Goal: Task Accomplishment & Management: Contribute content

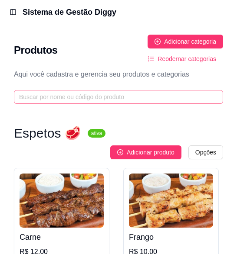
click at [152, 90] on span at bounding box center [118, 97] width 209 height 14
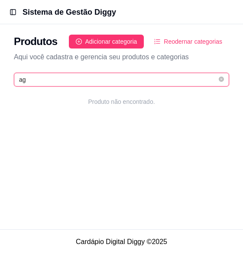
type input "a"
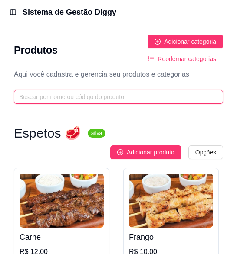
type input "á"
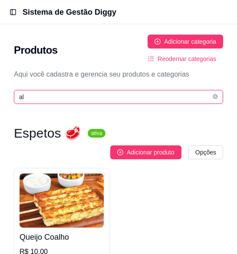
type input "a"
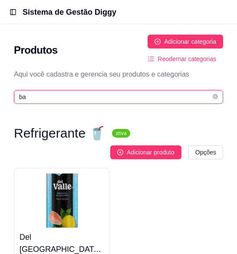
type input "b"
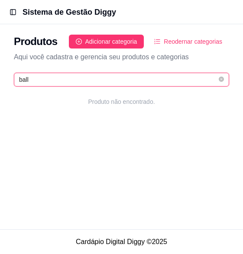
click at [156, 82] on input "ball" at bounding box center [118, 80] width 198 height 10
type input "balle"
click at [221, 79] on icon "close-circle" at bounding box center [221, 79] width 5 height 5
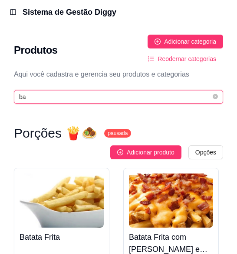
type input "b"
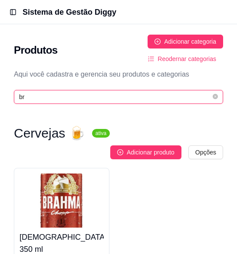
type input "br"
click at [218, 90] on span "br" at bounding box center [118, 97] width 209 height 14
click at [212, 94] on icon "close-circle" at bounding box center [214, 96] width 5 height 5
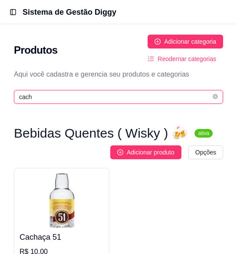
type input "cacha"
click at [214, 94] on icon "close-circle" at bounding box center [214, 96] width 5 height 5
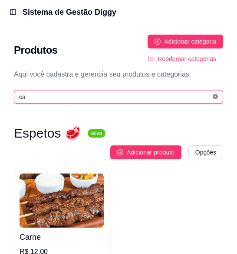
type input "c"
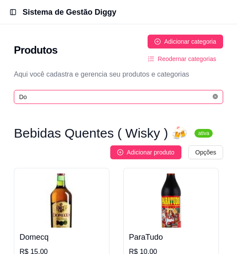
type input "Dom"
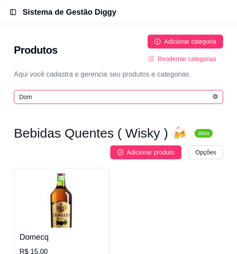
click at [214, 93] on span at bounding box center [214, 97] width 5 height 8
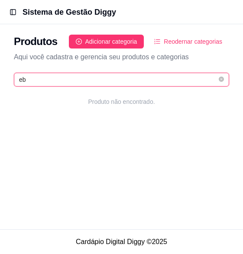
type input "e"
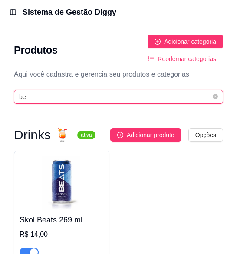
type input "b"
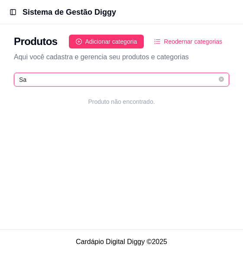
type input "S"
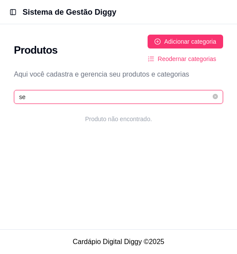
type input "s"
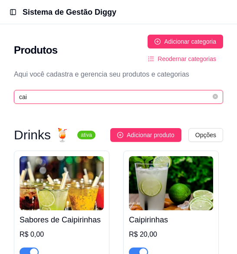
type input "caip"
click at [213, 94] on icon "close-circle" at bounding box center [214, 96] width 5 height 5
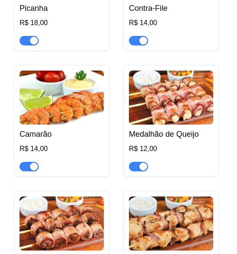
scroll to position [896, 0]
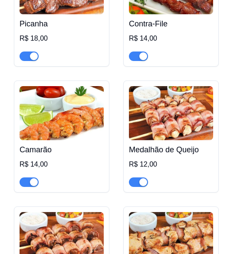
click at [67, 140] on div "Camarão R$ 14,00" at bounding box center [61, 163] width 84 height 47
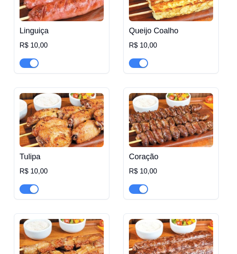
scroll to position [0, 0]
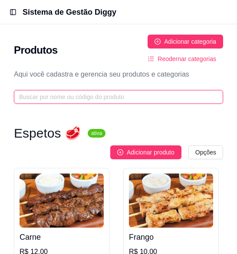
click at [91, 92] on input "text" at bounding box center [115, 97] width 192 height 10
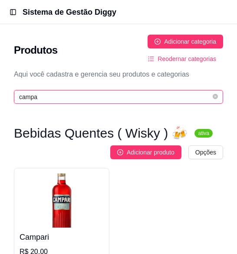
type input "campa"
click at [212, 94] on icon "close-circle" at bounding box center [214, 96] width 5 height 5
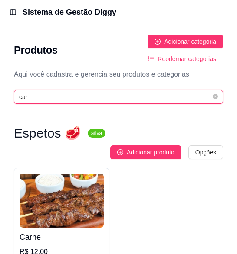
click at [101, 92] on input "car" at bounding box center [115, 97] width 192 height 10
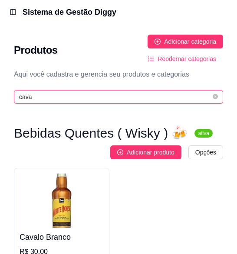
click at [110, 92] on input "cava" at bounding box center [115, 97] width 192 height 10
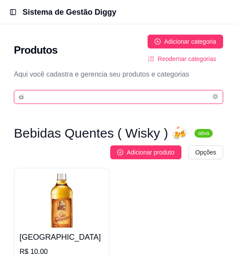
type input "c"
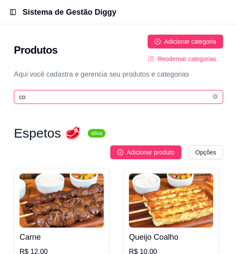
type input "c"
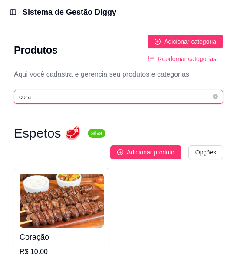
click at [76, 92] on input "cora" at bounding box center [115, 97] width 192 height 10
type input "c"
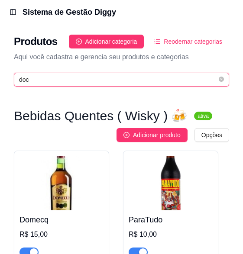
type input "doce"
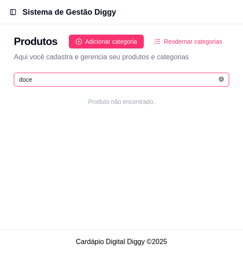
click at [221, 78] on icon "close-circle" at bounding box center [221, 79] width 5 height 5
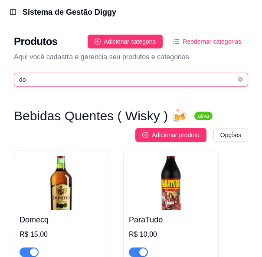
type input "d"
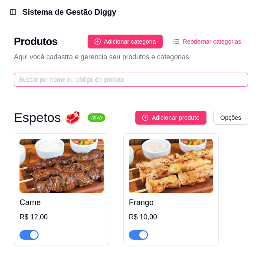
click at [195, 77] on input "text" at bounding box center [127, 80] width 217 height 10
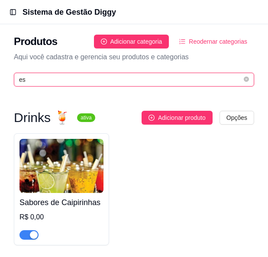
type input "e"
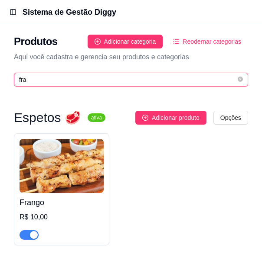
click at [153, 78] on input "fra" at bounding box center [127, 80] width 217 height 10
type input "f"
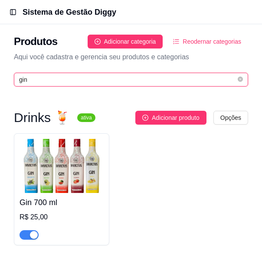
type input "gin"
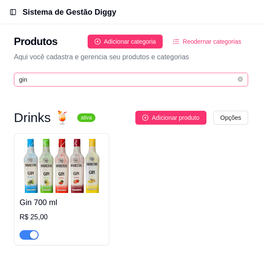
click at [188, 73] on span "gin" at bounding box center [131, 80] width 234 height 14
click at [243, 80] on span "gin" at bounding box center [131, 80] width 234 height 14
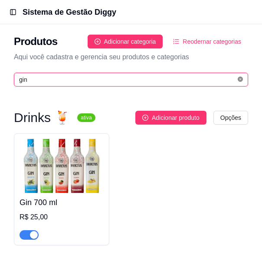
click at [239, 80] on icon "close-circle" at bounding box center [239, 79] width 5 height 5
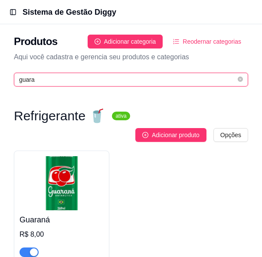
type input "guara"
click at [239, 79] on icon "close-circle" at bounding box center [239, 79] width 5 height 5
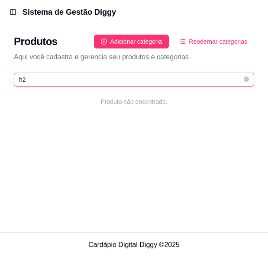
type input "h"
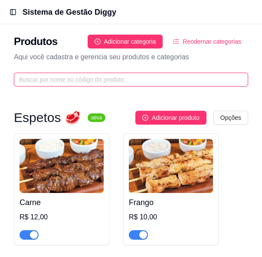
click at [130, 80] on input "text" at bounding box center [127, 80] width 217 height 10
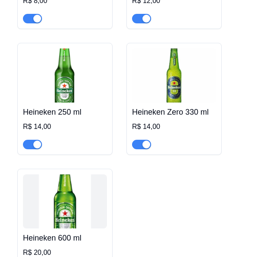
scroll to position [130, 0]
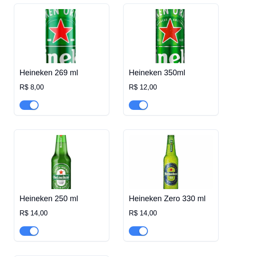
type input "hei"
click at [78, 165] on img at bounding box center [61, 162] width 84 height 54
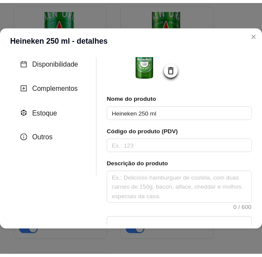
scroll to position [0, 0]
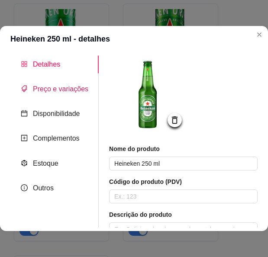
click at [80, 86] on span "Preço e variações" at bounding box center [60, 88] width 55 height 7
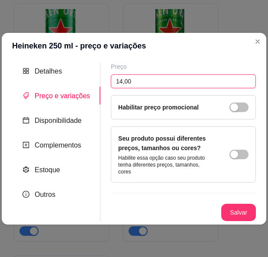
click at [119, 88] on input "14,00" at bounding box center [183, 82] width 145 height 14
type input "12,00"
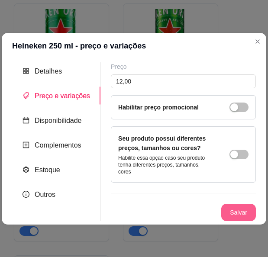
click at [249, 211] on button "Salvar" at bounding box center [238, 212] width 35 height 17
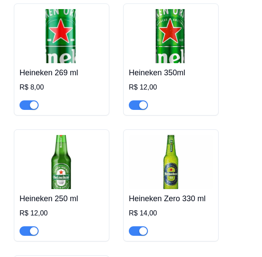
click at [224, 142] on div "Heineken 269 ml R$ 8,00 Heineken 350ml R$ 12,00 Heineken 250 ml R$ 12,00 Heinek…" at bounding box center [131, 185] width 234 height 364
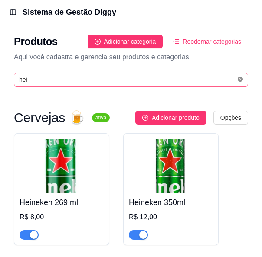
click at [240, 81] on icon "close-circle" at bounding box center [239, 79] width 5 height 5
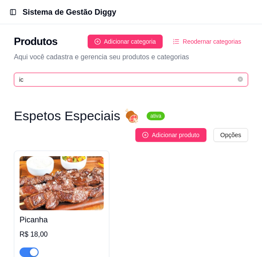
type input "ice"
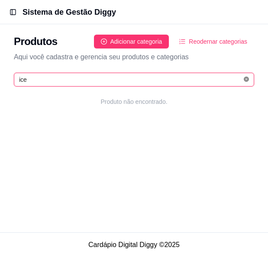
click at [247, 81] on icon "close-circle" at bounding box center [246, 79] width 5 height 5
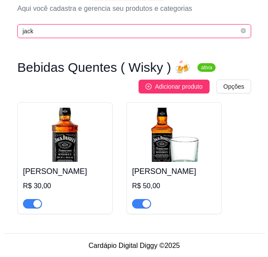
scroll to position [50, 0]
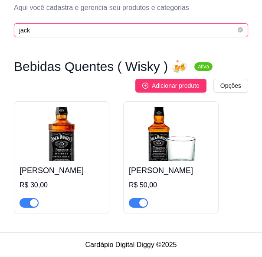
type input "jack"
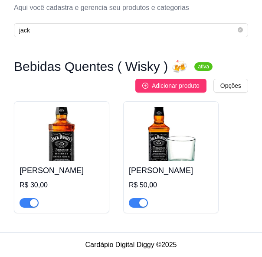
click at [179, 151] on img at bounding box center [171, 134] width 84 height 54
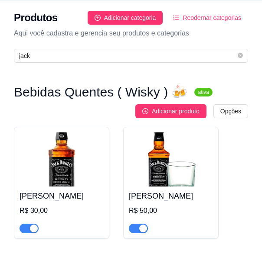
scroll to position [0, 0]
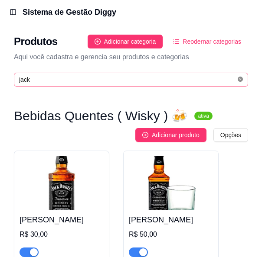
click at [242, 81] on icon "close-circle" at bounding box center [239, 79] width 5 height 5
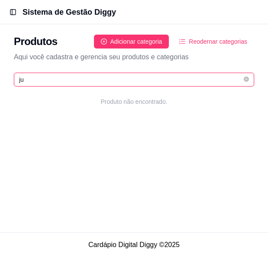
type input "j"
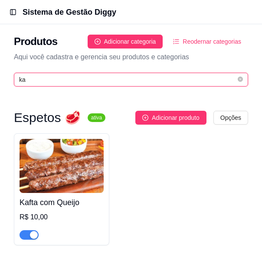
type input "k"
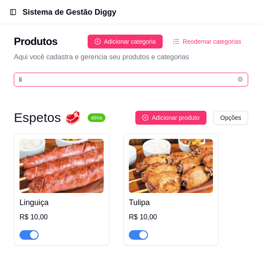
type input "l"
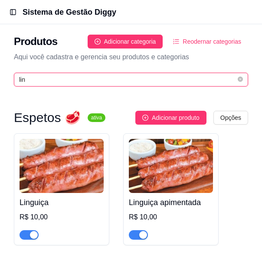
click at [96, 77] on input "lin" at bounding box center [127, 80] width 217 height 10
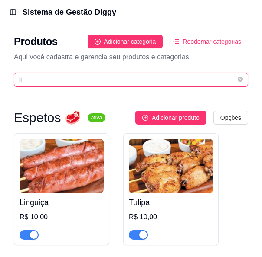
type input "l"
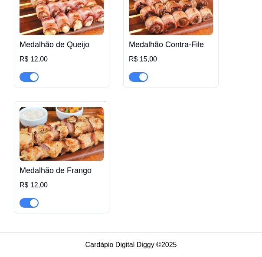
scroll to position [176, 0]
type input "meda"
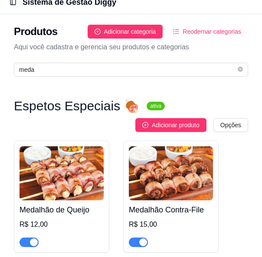
scroll to position [3, 0]
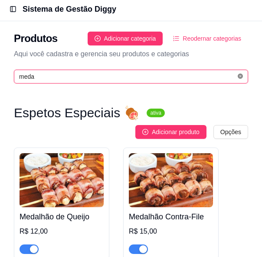
click at [241, 76] on icon "close-circle" at bounding box center [239, 76] width 5 height 5
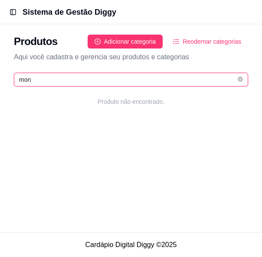
scroll to position [0, 0]
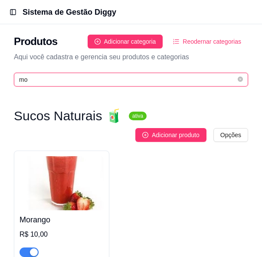
type input "m"
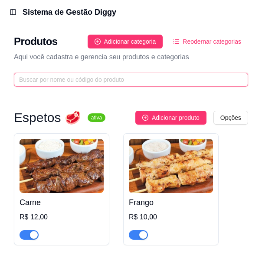
click at [108, 77] on input "text" at bounding box center [127, 80] width 217 height 10
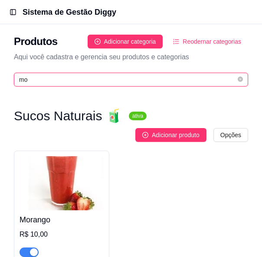
type input "m"
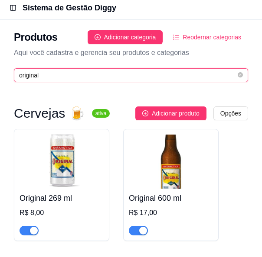
scroll to position [32, 0]
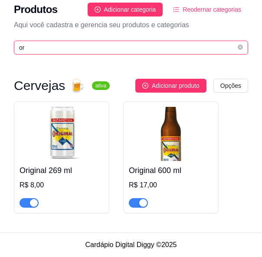
type input "o"
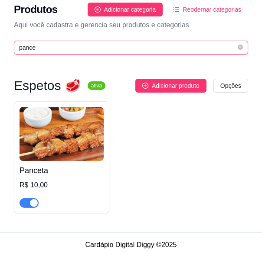
type input "pance"
click at [239, 45] on icon "close-circle" at bounding box center [239, 47] width 5 height 5
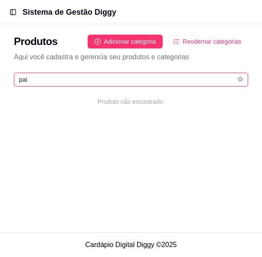
scroll to position [0, 0]
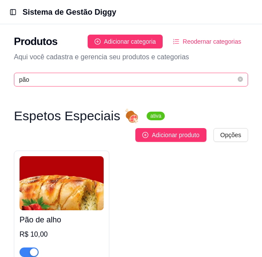
click at [117, 73] on span "pão" at bounding box center [131, 80] width 234 height 14
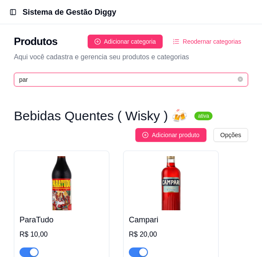
type input "para"
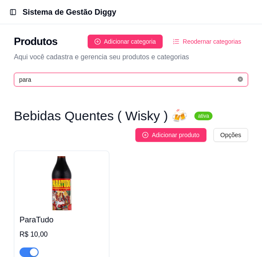
click at [240, 78] on icon "close-circle" at bounding box center [239, 79] width 5 height 5
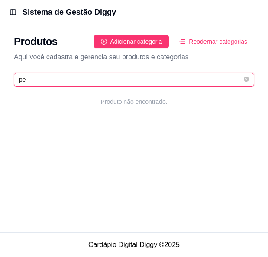
type input "p"
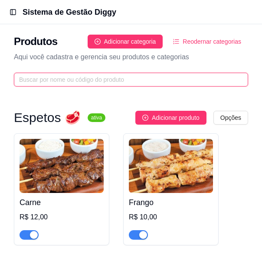
click at [81, 81] on input "text" at bounding box center [127, 80] width 217 height 10
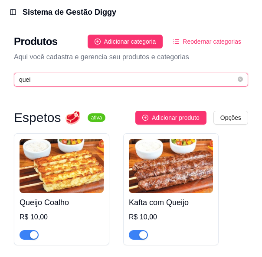
click at [117, 78] on input "quei" at bounding box center [127, 80] width 217 height 10
type input "q"
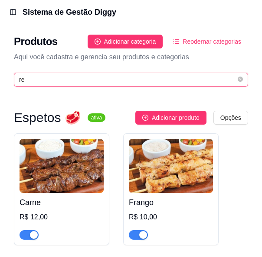
type input "r"
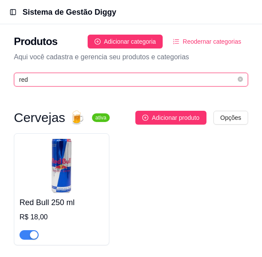
type input "red c"
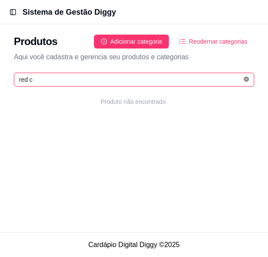
click at [246, 81] on icon "close-circle" at bounding box center [246, 79] width 5 height 5
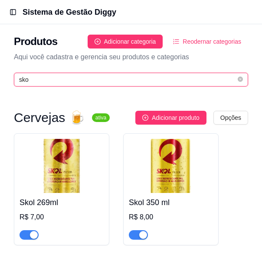
type input "skol"
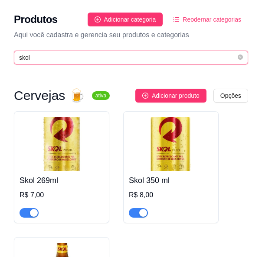
scroll to position [43, 0]
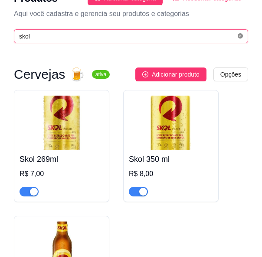
click at [238, 35] on icon "close-circle" at bounding box center [239, 35] width 5 height 5
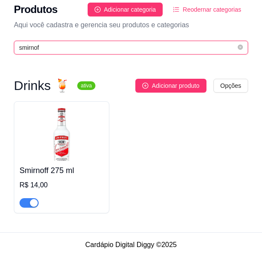
type input "smirnof"
click at [243, 45] on span "smirnof" at bounding box center [131, 48] width 234 height 14
click at [243, 48] on span "smirnof" at bounding box center [131, 48] width 234 height 14
click at [240, 45] on icon "close-circle" at bounding box center [239, 47] width 5 height 5
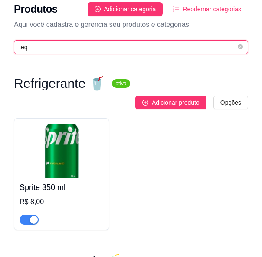
scroll to position [0, 0]
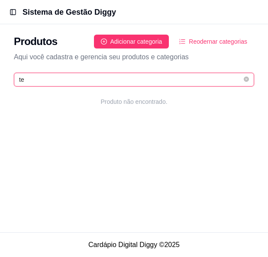
type input "t"
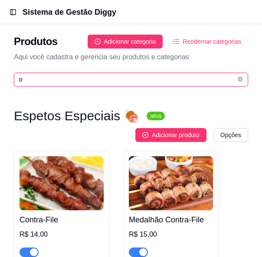
type input "t"
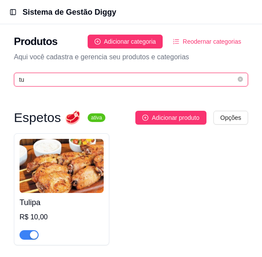
type input "tul"
click at [241, 82] on icon "close-circle" at bounding box center [239, 79] width 5 height 5
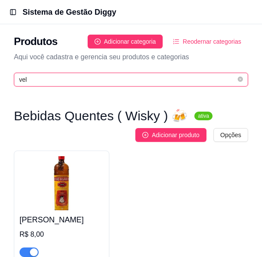
type input "velh"
click at [241, 77] on icon "close-circle" at bounding box center [239, 79] width 5 height 5
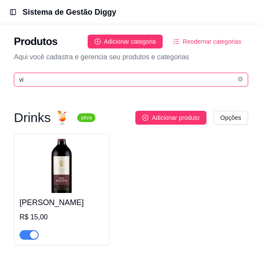
type input "vin"
click at [239, 81] on icon "close-circle" at bounding box center [239, 79] width 5 height 5
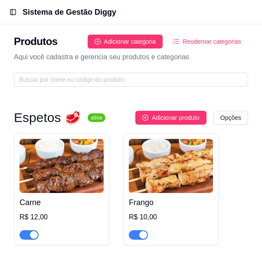
click at [247, 42] on button "Reodernar categorias" at bounding box center [207, 42] width 82 height 14
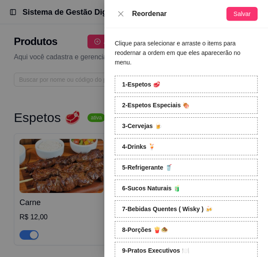
click at [63, 88] on div at bounding box center [134, 128] width 268 height 257
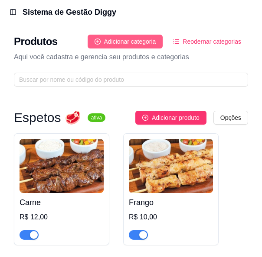
drag, startPoint x: 153, startPoint y: 33, endPoint x: 153, endPoint y: 41, distance: 7.8
click at [153, 39] on div "Produtos Adicionar categoria Reodernar categorias Aqui você cadastra e gerencia…" at bounding box center [131, 58] width 262 height 68
click at [155, 45] on span "Adicionar categoria" at bounding box center [130, 42] width 52 height 10
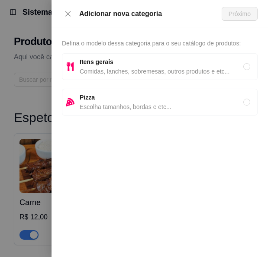
click at [166, 71] on span "Comidas, lanches, sobremesas, outros produtos e etc..." at bounding box center [162, 72] width 164 height 10
radio input "true"
click at [248, 8] on button "Próximo" at bounding box center [240, 14] width 36 height 14
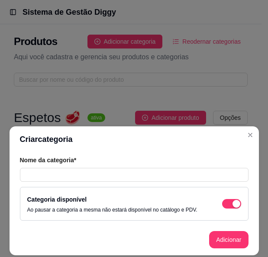
click at [91, 167] on div "Nome da categoria*" at bounding box center [134, 169] width 229 height 26
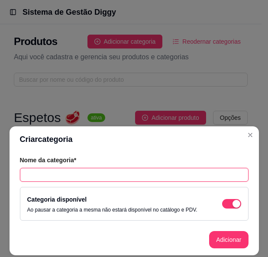
click at [163, 180] on input "text" at bounding box center [134, 175] width 229 height 14
type input "Conveniência"
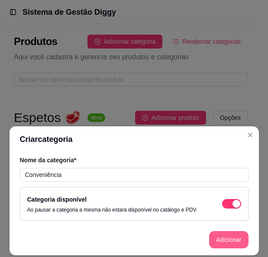
click at [231, 237] on button "Adicionar" at bounding box center [228, 239] width 39 height 17
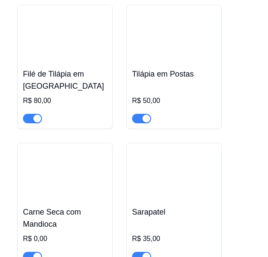
scroll to position [6463, 0]
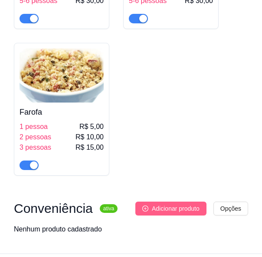
click at [185, 204] on span "Adicionar produto" at bounding box center [176, 209] width 48 height 10
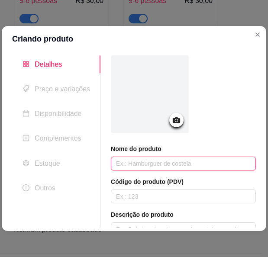
click at [160, 164] on input "text" at bounding box center [183, 164] width 145 height 14
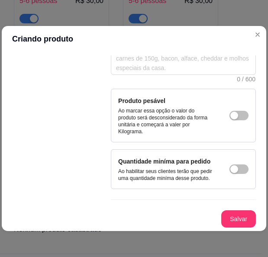
scroll to position [188, 0]
type input "Bala"
click at [235, 216] on button "Salvar" at bounding box center [238, 219] width 35 height 17
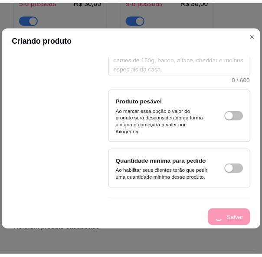
scroll to position [0, 0]
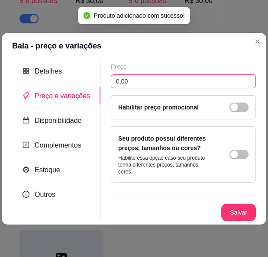
click at [192, 83] on input "0,00" at bounding box center [183, 82] width 145 height 14
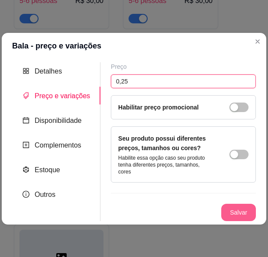
type input "0,25"
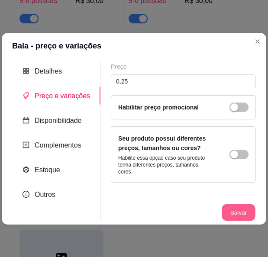
click at [227, 207] on button "Salvar" at bounding box center [239, 212] width 34 height 17
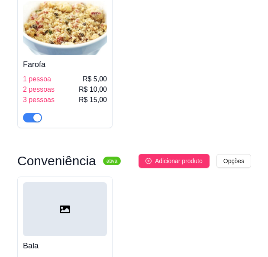
scroll to position [6565, 0]
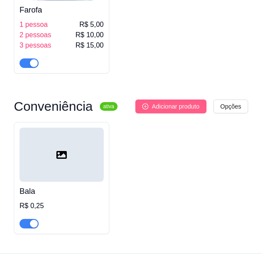
click at [179, 102] on span "Adicionar produto" at bounding box center [176, 107] width 48 height 10
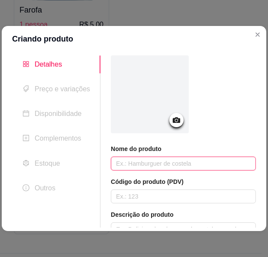
click at [186, 168] on input "text" at bounding box center [183, 164] width 145 height 14
type input "B"
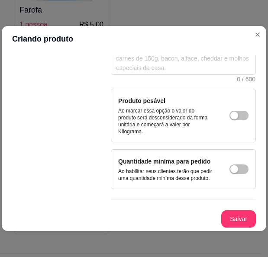
scroll to position [188, 0]
type input "BOMBOM"
click at [227, 216] on button "Salvar" at bounding box center [238, 219] width 35 height 17
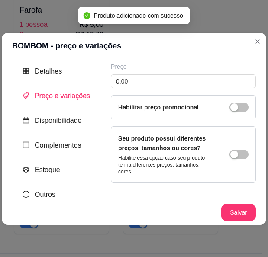
scroll to position [0, 0]
click at [173, 83] on input "0,00" at bounding box center [183, 82] width 145 height 14
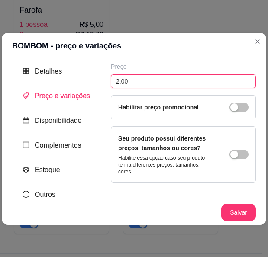
type input "2,00"
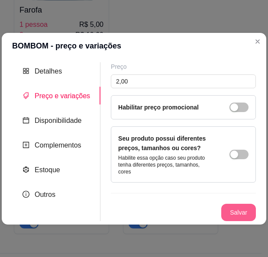
click at [224, 211] on button "Salvar" at bounding box center [238, 212] width 35 height 17
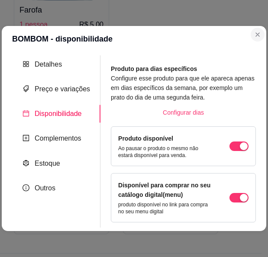
scroll to position [6530, 0]
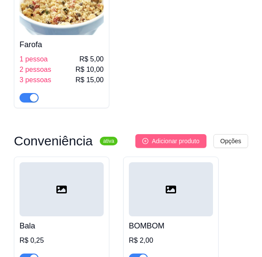
click at [192, 136] on span "Adicionar produto" at bounding box center [176, 141] width 48 height 10
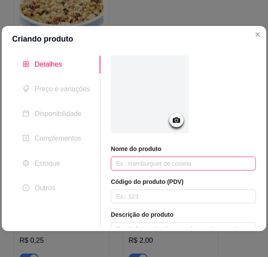
click at [173, 159] on input "text" at bounding box center [183, 164] width 145 height 14
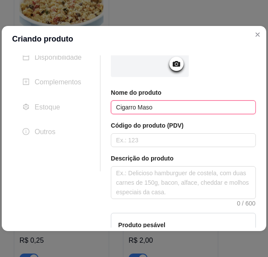
scroll to position [188, 0]
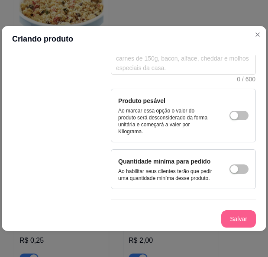
type input "Cigarro Maso"
click at [232, 221] on button "Salvar" at bounding box center [238, 219] width 35 height 17
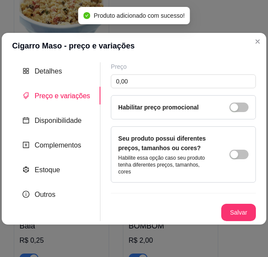
scroll to position [0, 0]
click at [184, 92] on div "Preço 0,00 Habilitar preço promocional" at bounding box center [183, 90] width 145 height 57
click at [187, 88] on input "0,00" at bounding box center [183, 82] width 145 height 14
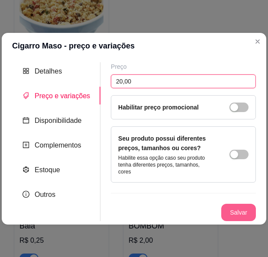
type input "20,00"
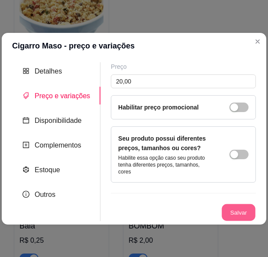
click at [233, 210] on button "Salvar" at bounding box center [239, 212] width 34 height 17
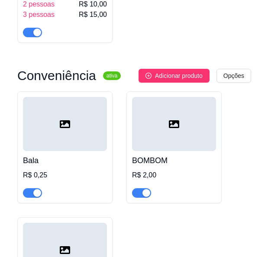
scroll to position [6617, 0]
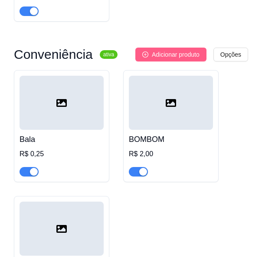
click at [176, 48] on button "Adicionar produto" at bounding box center [170, 55] width 71 height 14
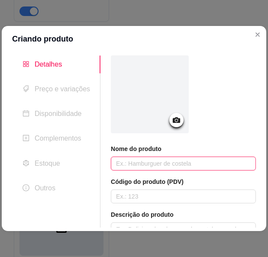
click at [206, 158] on input "text" at bounding box center [183, 164] width 145 height 14
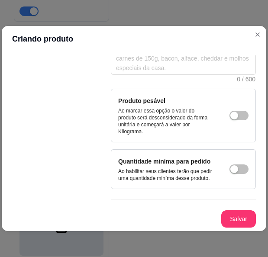
type input "Cigarro Maso Sabor"
click at [221, 211] on button "Salvar" at bounding box center [238, 219] width 35 height 17
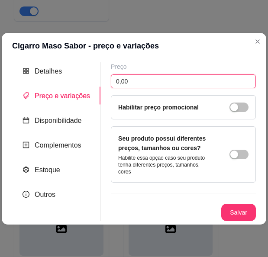
click at [201, 84] on input "0,00" at bounding box center [183, 82] width 145 height 14
type input "25,00"
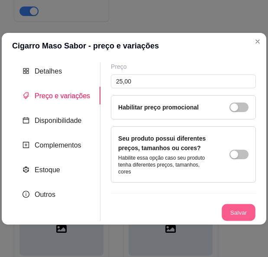
click at [229, 208] on button "Salvar" at bounding box center [239, 212] width 34 height 17
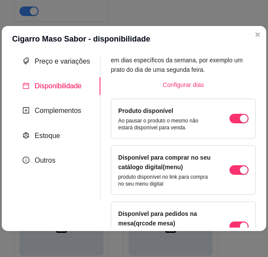
scroll to position [133, 0]
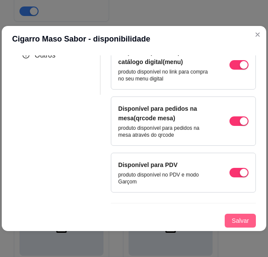
click at [232, 223] on span "Salvar" at bounding box center [240, 221] width 17 height 10
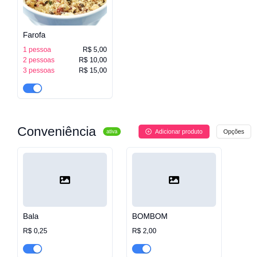
scroll to position [6518, 0]
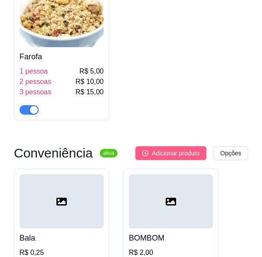
click at [181, 149] on span "Adicionar produto" at bounding box center [176, 154] width 48 height 10
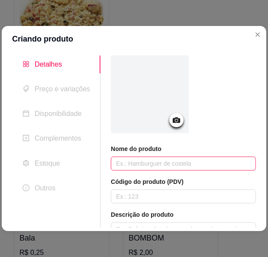
click at [218, 168] on input "text" at bounding box center [183, 164] width 145 height 14
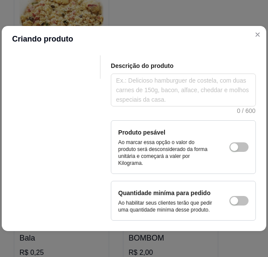
scroll to position [188, 0]
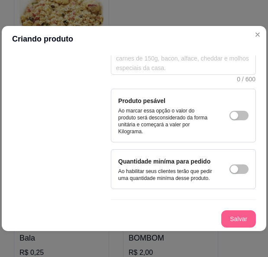
type input "Cigarro Souto"
click at [244, 220] on button "Salvar" at bounding box center [238, 219] width 35 height 17
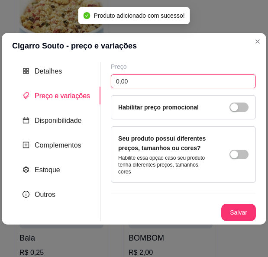
click at [160, 81] on input "0,00" at bounding box center [183, 82] width 145 height 14
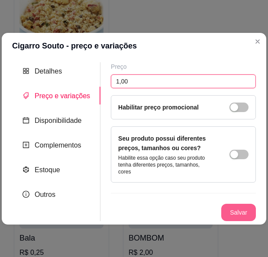
type input "1,00"
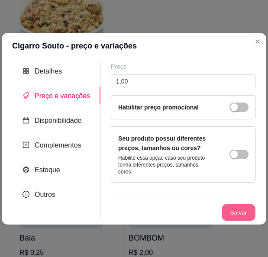
click at [247, 210] on button "Salvar" at bounding box center [239, 212] width 34 height 17
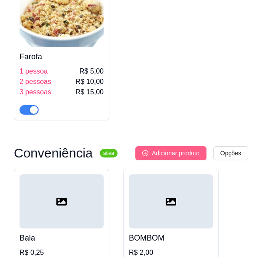
click at [171, 149] on span "Adicionar produto" at bounding box center [176, 154] width 48 height 10
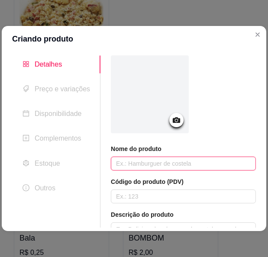
click at [165, 170] on input "text" at bounding box center [183, 164] width 145 height 14
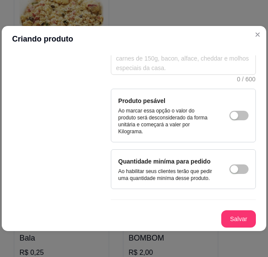
type input "Cigarro [PERSON_NAME]"
click at [234, 210] on div "Nome do produto Cigarro Souto Sabor Código do produto (PDV) Descrição do produt…" at bounding box center [183, 51] width 145 height 353
click at [236, 212] on button "Salvar" at bounding box center [239, 219] width 34 height 17
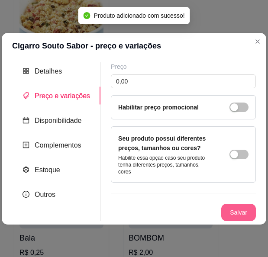
scroll to position [0, 0]
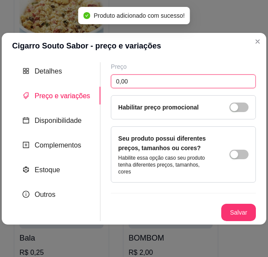
click at [232, 88] on input "0,00" at bounding box center [183, 82] width 145 height 14
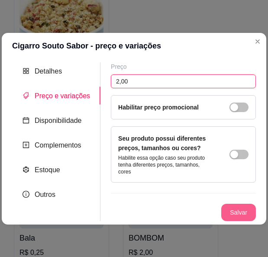
type input "2,00"
click at [243, 208] on button "Salvar" at bounding box center [238, 212] width 35 height 17
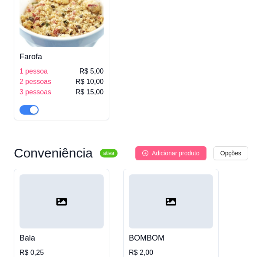
click at [180, 149] on span "Adicionar produto" at bounding box center [176, 154] width 48 height 10
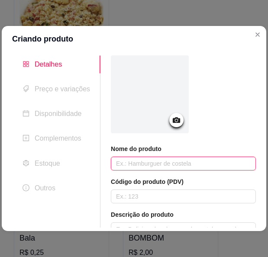
click at [152, 163] on input "text" at bounding box center [183, 164] width 145 height 14
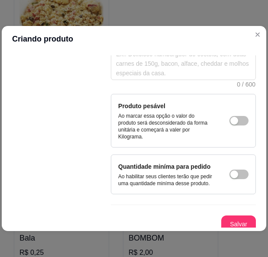
scroll to position [188, 0]
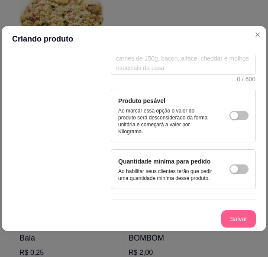
type input "Doce"
click at [226, 214] on button "Salvar" at bounding box center [238, 219] width 35 height 17
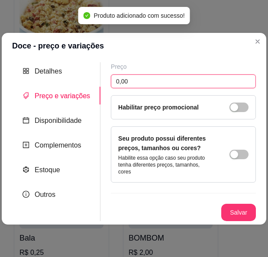
click at [172, 85] on input "0,00" at bounding box center [183, 82] width 145 height 14
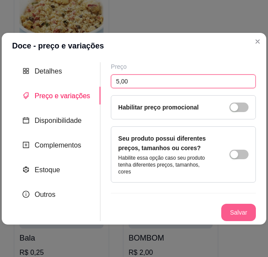
type input "5,00"
click at [248, 211] on button "Salvar" at bounding box center [238, 212] width 35 height 17
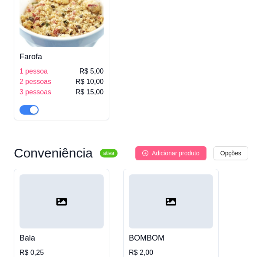
click at [192, 146] on button "Adicionar produto" at bounding box center [170, 153] width 71 height 14
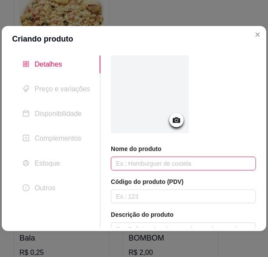
click at [195, 163] on input "text" at bounding box center [183, 164] width 145 height 14
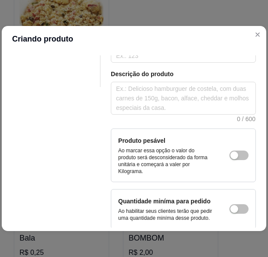
scroll to position [188, 0]
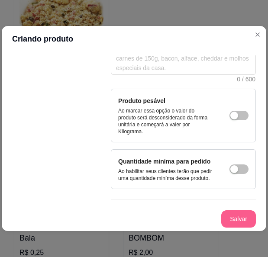
type input "Freegells"
click at [238, 218] on button "Salvar" at bounding box center [239, 219] width 34 height 17
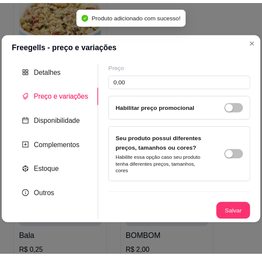
scroll to position [0, 0]
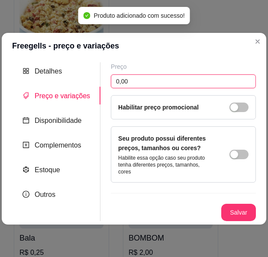
click at [209, 79] on input "0,00" at bounding box center [183, 82] width 145 height 14
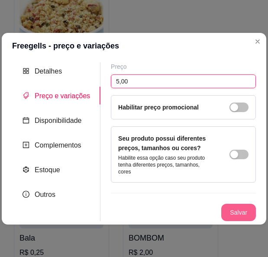
type input "5,00"
click at [239, 211] on button "Salvar" at bounding box center [238, 212] width 35 height 17
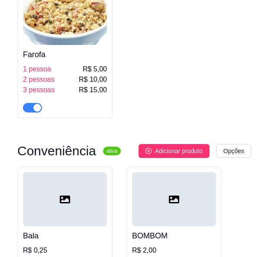
scroll to position [6518, 0]
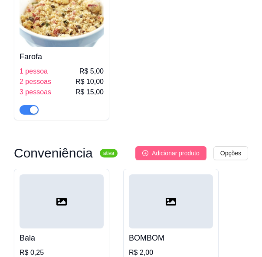
click at [185, 149] on span "Adicionar produto" at bounding box center [176, 154] width 48 height 10
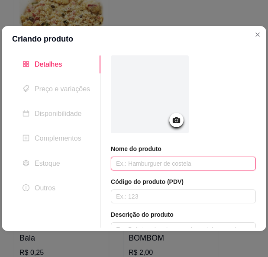
click at [147, 166] on input "text" at bounding box center [183, 164] width 145 height 14
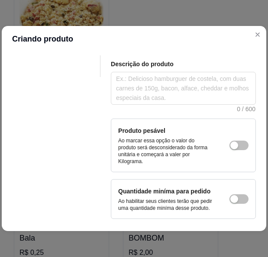
scroll to position [188, 0]
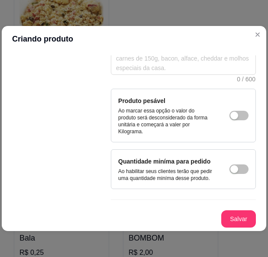
type input "Garrafa Red Label"
click at [226, 224] on button "Salvar" at bounding box center [239, 219] width 34 height 17
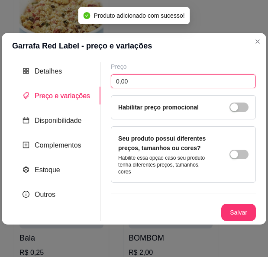
click at [172, 87] on input "0,00" at bounding box center [183, 82] width 145 height 14
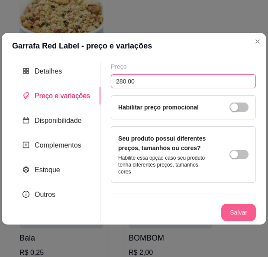
type input "280,00"
click at [228, 205] on button "Salvar" at bounding box center [238, 212] width 35 height 17
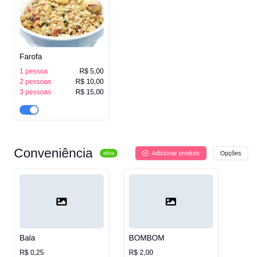
click at [192, 149] on span "Adicionar produto" at bounding box center [176, 154] width 48 height 10
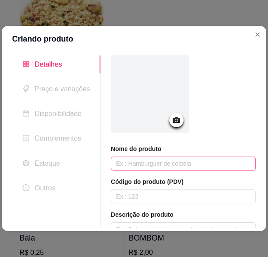
click at [191, 164] on input "text" at bounding box center [183, 164] width 145 height 14
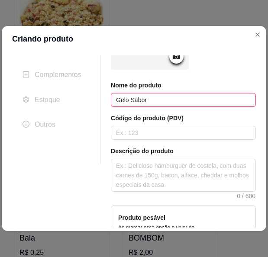
scroll to position [188, 0]
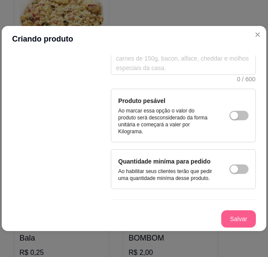
type input "Gelo Sabor"
click at [238, 218] on button "Salvar" at bounding box center [238, 219] width 35 height 17
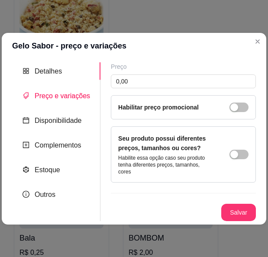
scroll to position [0, 0]
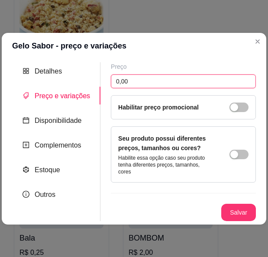
drag, startPoint x: 224, startPoint y: 88, endPoint x: 219, endPoint y: 91, distance: 5.6
click at [222, 88] on input "0,00" at bounding box center [183, 82] width 145 height 14
type input "7,00"
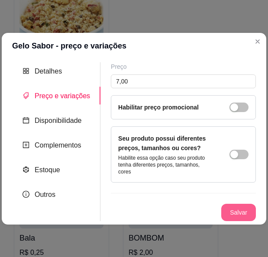
click at [245, 204] on button "Salvar" at bounding box center [238, 212] width 35 height 17
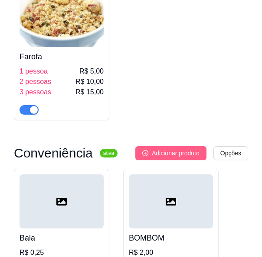
click at [194, 149] on span "Adicionar produto" at bounding box center [176, 154] width 48 height 10
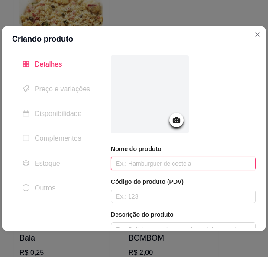
click at [180, 163] on input "text" at bounding box center [183, 164] width 145 height 14
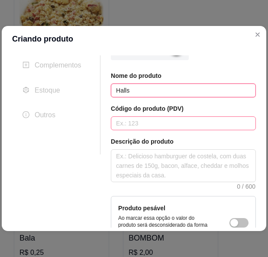
scroll to position [188, 0]
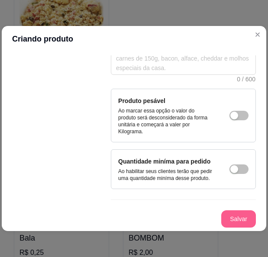
type input "Halls"
click at [227, 214] on button "Salvar" at bounding box center [238, 219] width 35 height 17
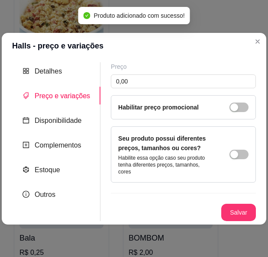
scroll to position [0, 0]
click at [131, 87] on input "0,00" at bounding box center [183, 82] width 145 height 14
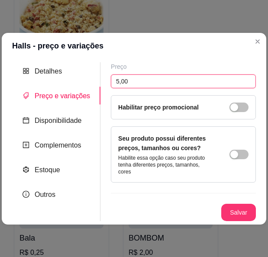
type input "5,00"
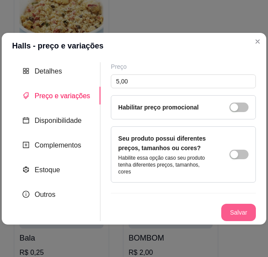
click at [243, 204] on button "Salvar" at bounding box center [238, 212] width 35 height 17
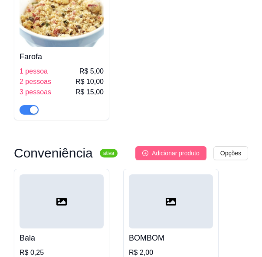
click at [203, 146] on button "Adicionar produto" at bounding box center [170, 153] width 71 height 14
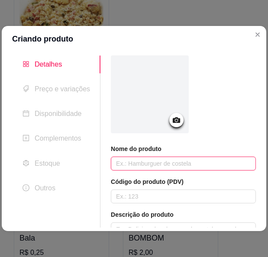
click at [144, 170] on input "text" at bounding box center [183, 164] width 145 height 14
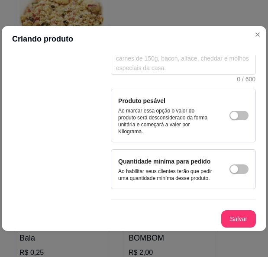
scroll to position [188, 0]
type input "Paçoquita"
click at [222, 216] on button "Salvar" at bounding box center [239, 219] width 34 height 17
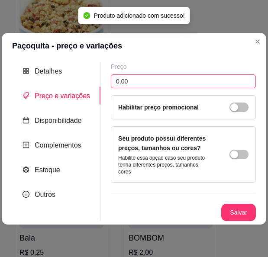
click at [169, 88] on input "0,00" at bounding box center [183, 82] width 145 height 14
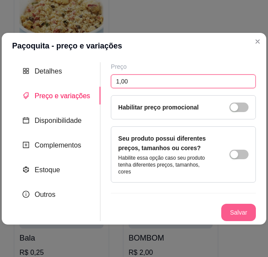
type input "1,00"
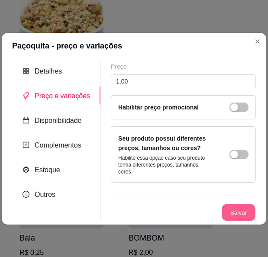
click at [251, 205] on button "Salvar" at bounding box center [239, 212] width 34 height 17
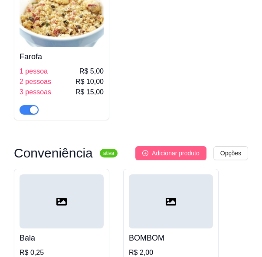
click at [179, 149] on span "Adicionar produto" at bounding box center [176, 154] width 48 height 10
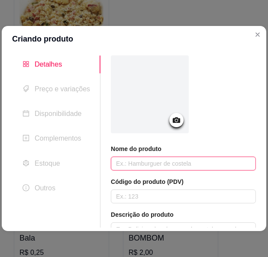
click at [151, 168] on input "text" at bounding box center [183, 164] width 145 height 14
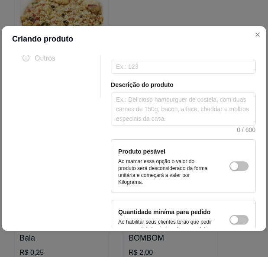
scroll to position [188, 0]
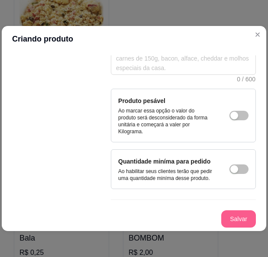
type input "Pirulito"
click at [225, 216] on button "Salvar" at bounding box center [238, 219] width 35 height 17
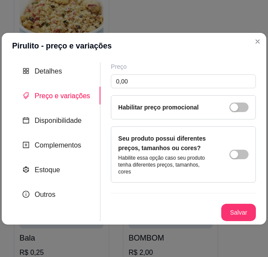
scroll to position [0, 0]
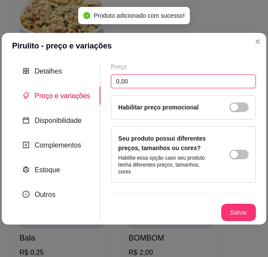
click at [148, 86] on input "0,00" at bounding box center [183, 82] width 145 height 14
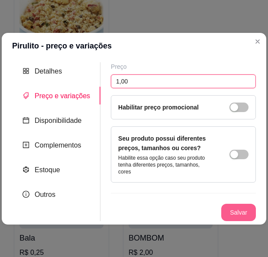
type input "1,00"
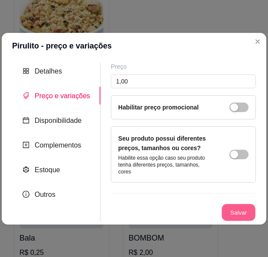
click at [240, 206] on button "Salvar" at bounding box center [239, 212] width 34 height 17
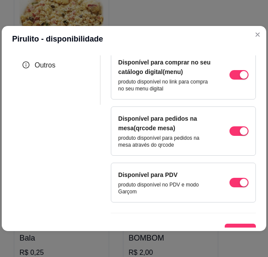
scroll to position [133, 0]
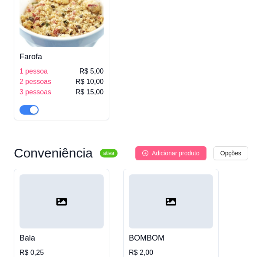
click at [186, 149] on span "Adicionar produto" at bounding box center [176, 154] width 48 height 10
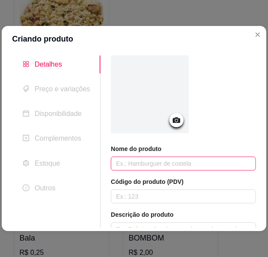
click at [169, 161] on input "text" at bounding box center [183, 164] width 145 height 14
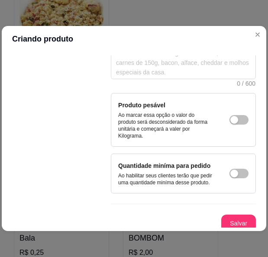
scroll to position [188, 0]
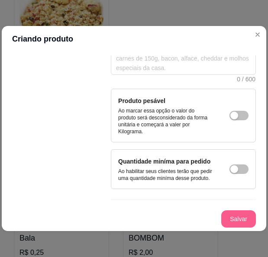
type input "[GEOGRAPHIC_DATA]"
click at [225, 216] on button "Salvar" at bounding box center [238, 219] width 35 height 17
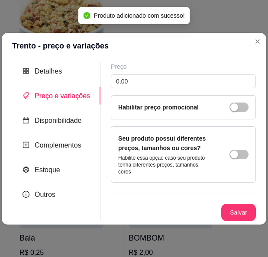
scroll to position [0, 0]
click at [184, 84] on input "0,00" at bounding box center [183, 82] width 145 height 14
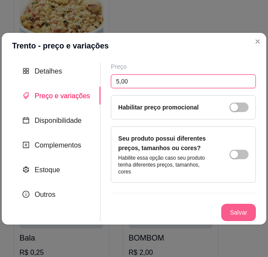
type input "5,00"
click at [243, 213] on button "Salvar" at bounding box center [238, 212] width 35 height 17
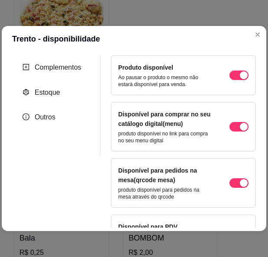
scroll to position [133, 0]
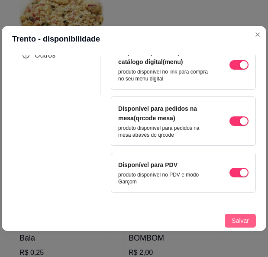
drag, startPoint x: 235, startPoint y: 220, endPoint x: 231, endPoint y: 217, distance: 4.9
click at [233, 219] on span "Salvar" at bounding box center [240, 221] width 17 height 10
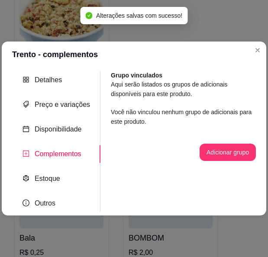
scroll to position [0, 0]
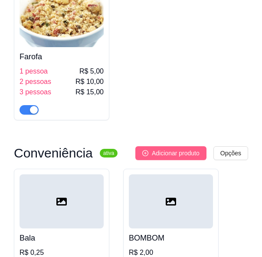
click at [164, 149] on span "Adicionar produto" at bounding box center [176, 154] width 48 height 10
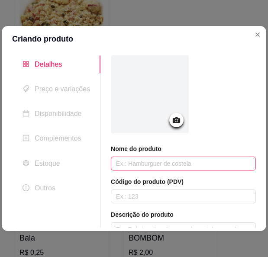
drag, startPoint x: 138, startPoint y: 164, endPoint x: 134, endPoint y: 165, distance: 4.4
click at [138, 165] on input "text" at bounding box center [183, 164] width 145 height 14
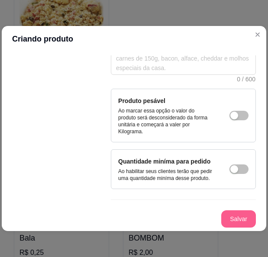
type input "Trident"
click at [226, 218] on button "Salvar" at bounding box center [238, 219] width 35 height 17
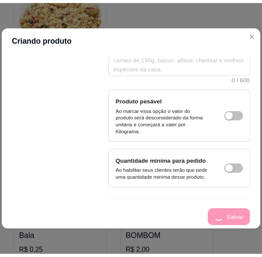
scroll to position [0, 0]
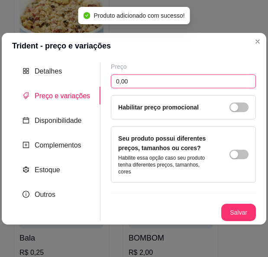
click at [205, 79] on input "0,00" at bounding box center [183, 82] width 145 height 14
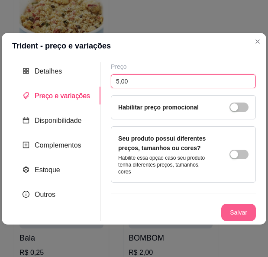
type input "5,00"
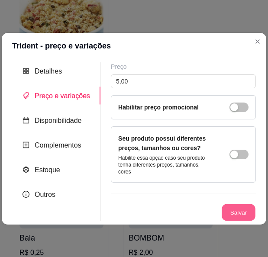
click at [235, 210] on button "Salvar" at bounding box center [239, 212] width 34 height 17
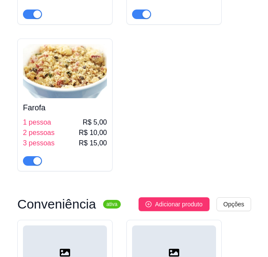
scroll to position [6518, 0]
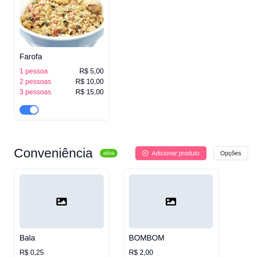
click at [183, 149] on span "Adicionar produto" at bounding box center [176, 154] width 48 height 10
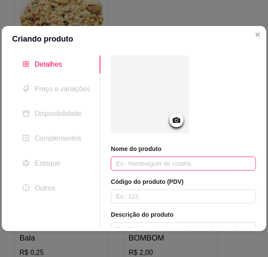
click at [166, 162] on input "text" at bounding box center [183, 164] width 145 height 14
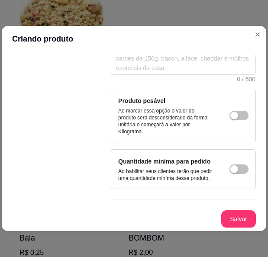
scroll to position [188, 0]
type input "Garrafa Jack"
click at [222, 219] on button "Salvar" at bounding box center [239, 219] width 34 height 17
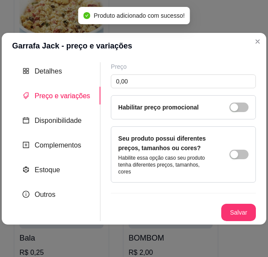
scroll to position [0, 0]
click at [177, 81] on input "0,00" at bounding box center [183, 82] width 145 height 14
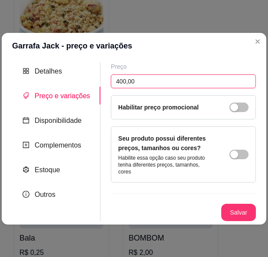
type input "400,00"
click at [239, 200] on div "Preço 400,00 Habilitar preço promocional Seu produto possui diferentes preços, …" at bounding box center [183, 141] width 145 height 159
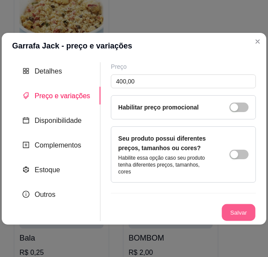
click at [238, 206] on button "Salvar" at bounding box center [239, 212] width 34 height 17
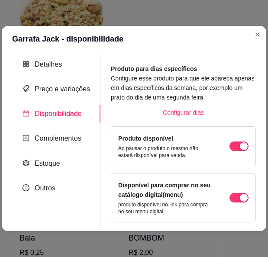
click at [250, 33] on header "Garrafa Jack - disponibilidade" at bounding box center [134, 39] width 265 height 26
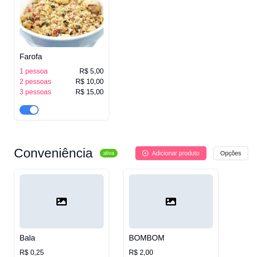
click at [166, 146] on button "Adicionar produto" at bounding box center [170, 153] width 71 height 14
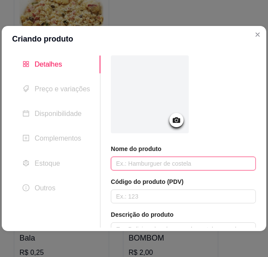
click at [229, 164] on input "text" at bounding box center [183, 164] width 145 height 14
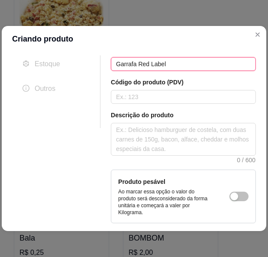
scroll to position [188, 0]
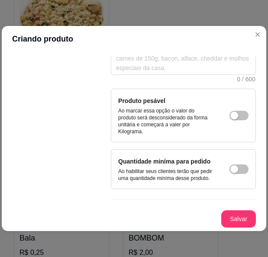
type input "Garrafa Red Label"
click at [226, 219] on button "Salvar" at bounding box center [239, 219] width 34 height 17
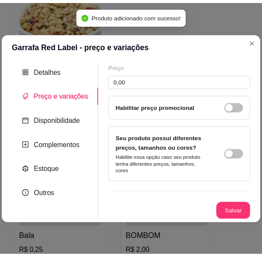
scroll to position [0, 0]
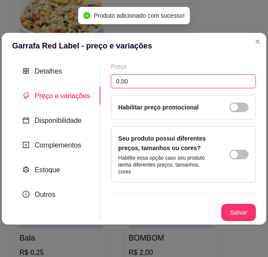
click at [221, 88] on input "0,00" at bounding box center [183, 82] width 145 height 14
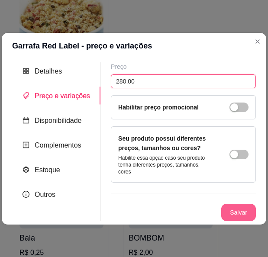
type input "280,00"
click at [233, 204] on button "Salvar" at bounding box center [238, 212] width 35 height 17
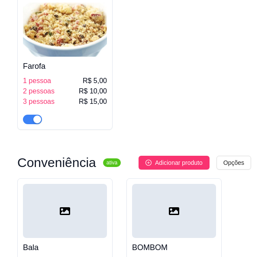
scroll to position [6537, 0]
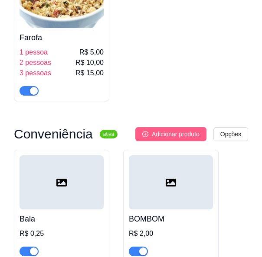
click at [188, 130] on span "Adicionar produto" at bounding box center [176, 135] width 48 height 10
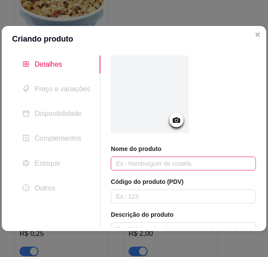
click at [175, 164] on input "text" at bounding box center [183, 164] width 145 height 14
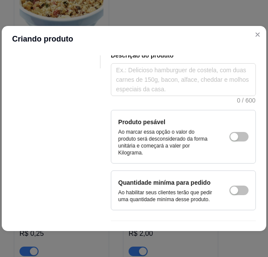
scroll to position [188, 0]
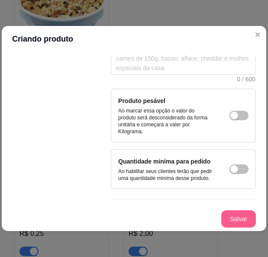
type input "Garrafa de Vinho"
click at [230, 220] on button "Salvar" at bounding box center [239, 219] width 34 height 17
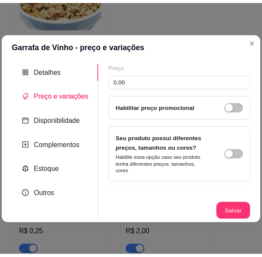
scroll to position [0, 0]
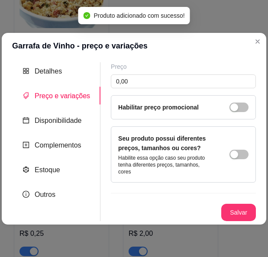
click at [154, 93] on div "Preço 0,00 Habilitar preço promocional" at bounding box center [183, 90] width 145 height 57
click at [152, 86] on input "0,00" at bounding box center [183, 82] width 145 height 14
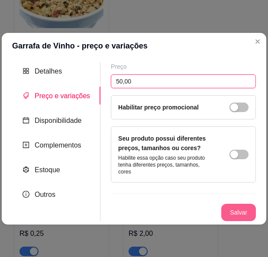
type input "50,00"
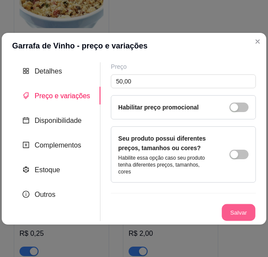
click at [237, 208] on button "Salvar" at bounding box center [239, 212] width 34 height 17
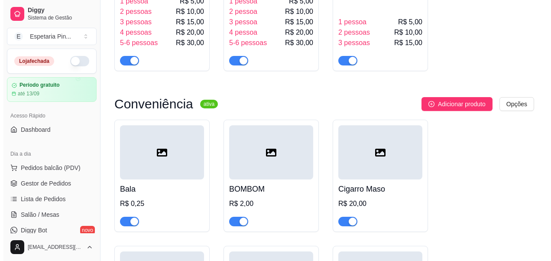
scroll to position [4750, 0]
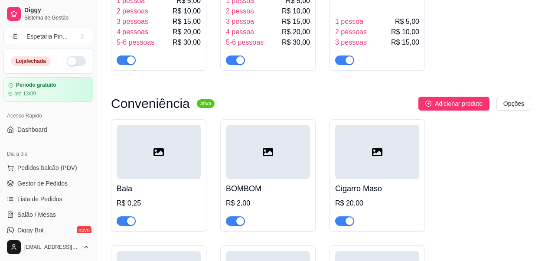
click at [172, 160] on div at bounding box center [159, 152] width 84 height 54
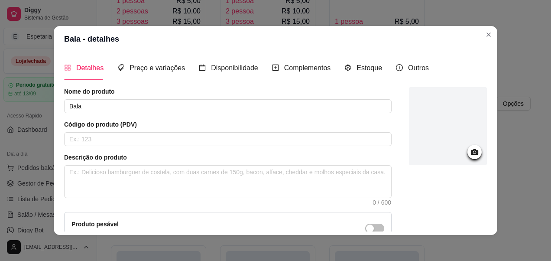
click at [468, 153] on div at bounding box center [475, 152] width 14 height 14
click at [471, 150] on icon at bounding box center [474, 152] width 7 height 6
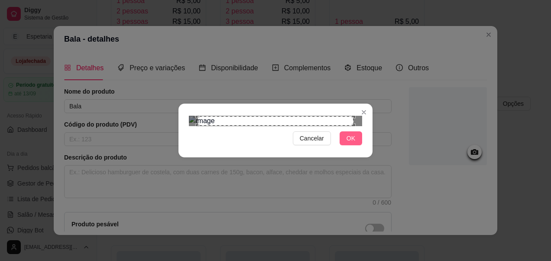
click at [347, 143] on span "OK" at bounding box center [351, 138] width 9 height 10
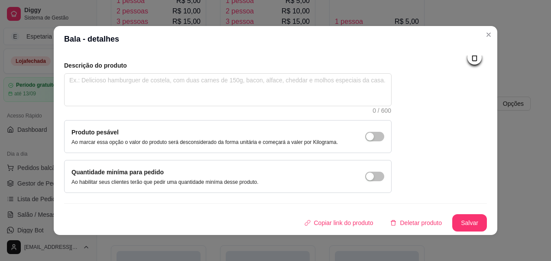
scroll to position [2, 0]
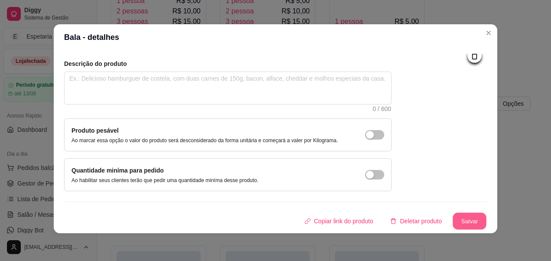
click at [470, 215] on button "Salvar" at bounding box center [470, 221] width 34 height 17
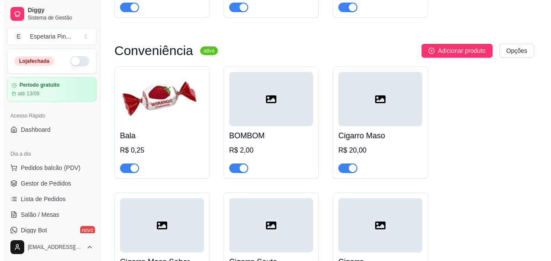
scroll to position [4816, 0]
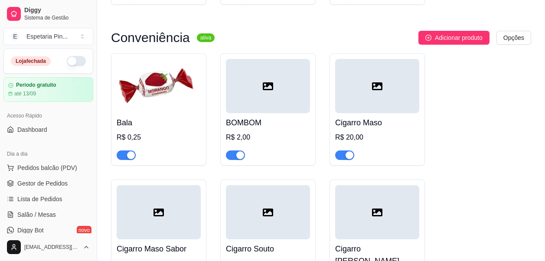
click at [266, 97] on div at bounding box center [268, 86] width 84 height 54
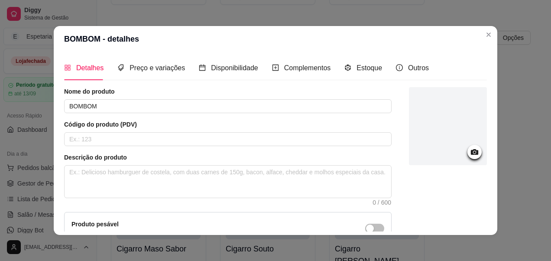
click at [471, 152] on icon at bounding box center [474, 152] width 7 height 6
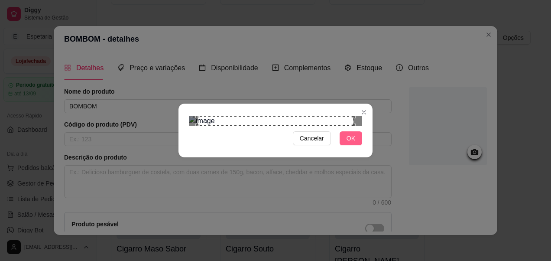
click at [340, 145] on button "OK" at bounding box center [351, 138] width 23 height 14
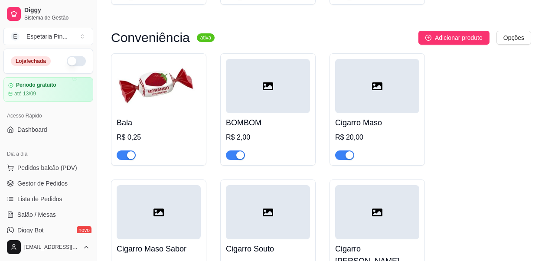
click at [236, 96] on div at bounding box center [268, 86] width 84 height 54
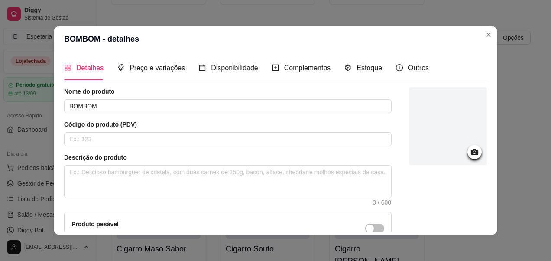
click at [471, 150] on icon at bounding box center [474, 152] width 7 height 6
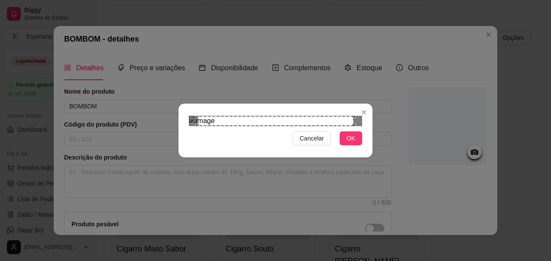
drag, startPoint x: 345, startPoint y: 220, endPoint x: 344, endPoint y: 211, distance: 8.8
click at [342, 145] on button "OK" at bounding box center [351, 138] width 23 height 14
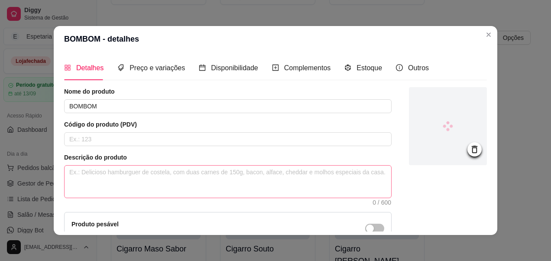
scroll to position [92, 0]
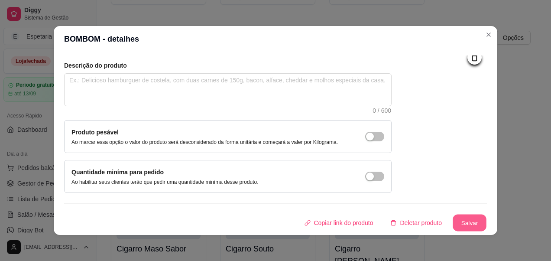
click at [466, 223] on button "Salvar" at bounding box center [470, 222] width 34 height 17
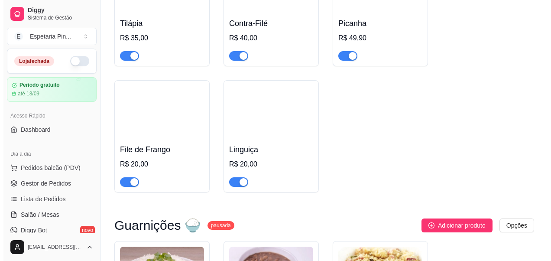
scroll to position [4773, 0]
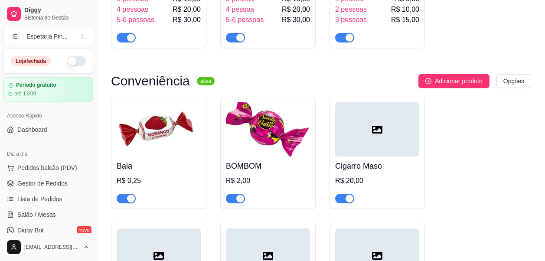
click at [381, 159] on div "Cigarro Maso R$ 20,00" at bounding box center [377, 179] width 84 height 47
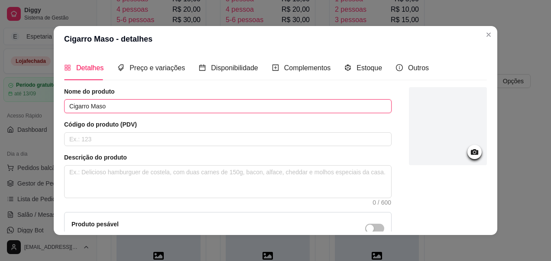
click at [97, 109] on input "Cigarro Maso" at bounding box center [228, 106] width 328 height 14
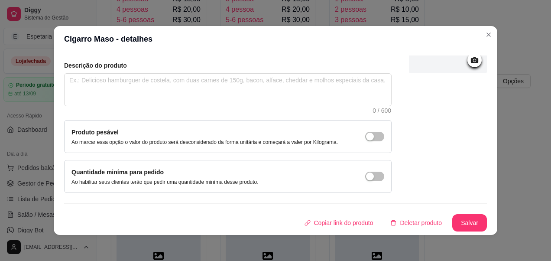
type input "[PERSON_NAME]"
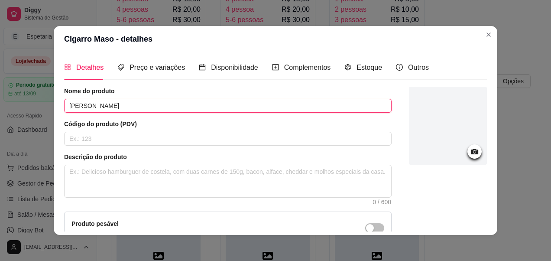
scroll to position [0, 0]
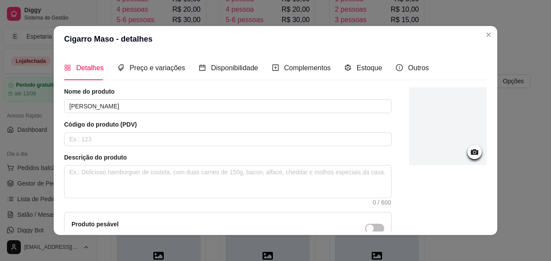
click at [470, 155] on icon at bounding box center [475, 152] width 10 height 10
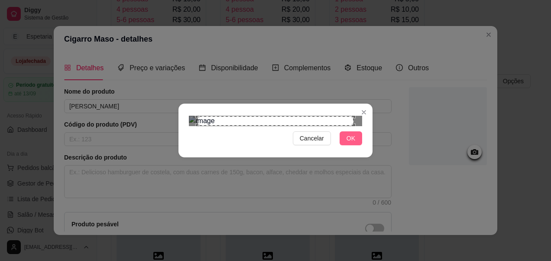
click at [352, 143] on span "OK" at bounding box center [351, 138] width 9 height 10
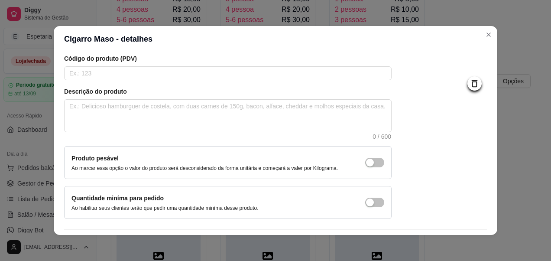
scroll to position [92, 0]
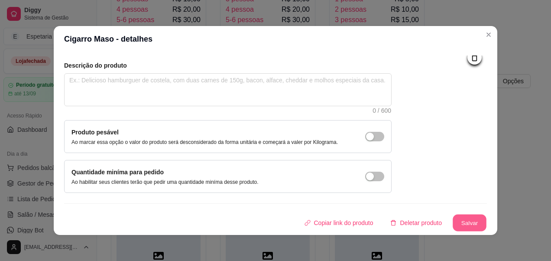
click at [469, 223] on button "Salvar" at bounding box center [470, 222] width 34 height 17
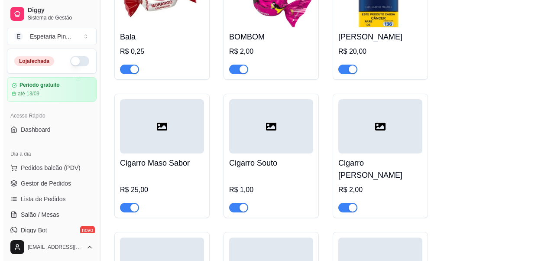
scroll to position [4903, 0]
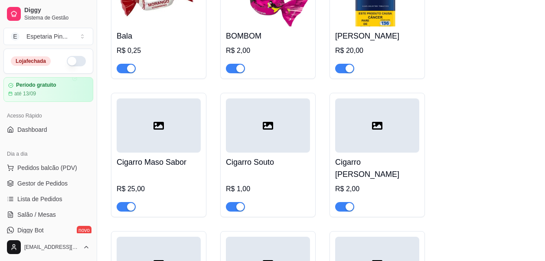
click at [167, 130] on div at bounding box center [159, 125] width 84 height 54
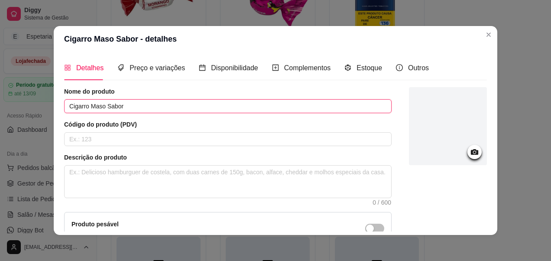
click at [98, 108] on input "Cigarro Maso Sabor" at bounding box center [228, 106] width 328 height 14
type input "Cigarro Maço Sabor"
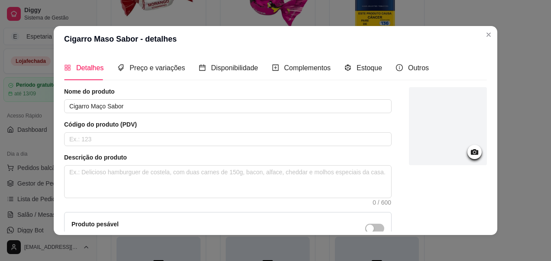
click at [474, 153] on circle at bounding box center [475, 152] width 2 height 2
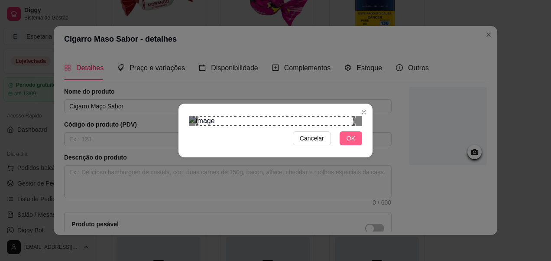
click at [341, 145] on button "OK" at bounding box center [351, 138] width 23 height 14
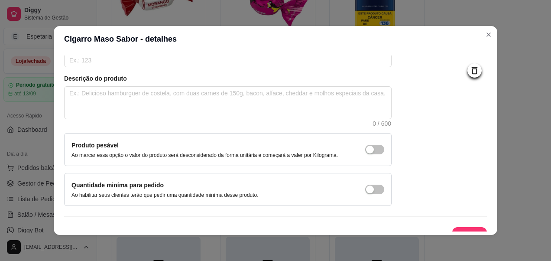
scroll to position [92, 0]
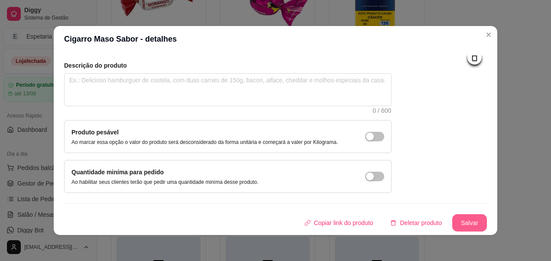
click at [461, 215] on button "Salvar" at bounding box center [469, 222] width 35 height 17
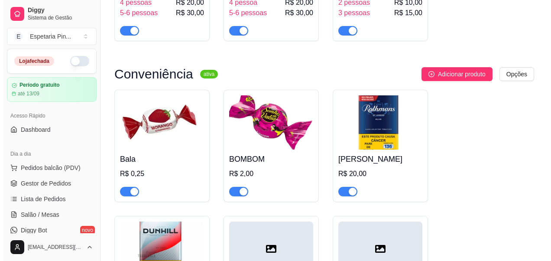
scroll to position [4903, 0]
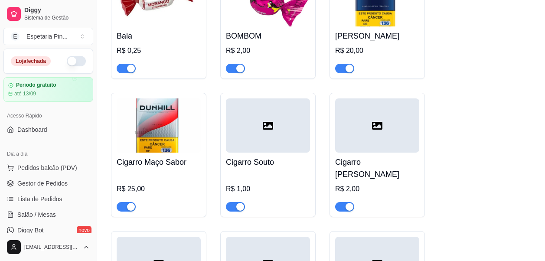
click at [263, 140] on div at bounding box center [268, 125] width 84 height 54
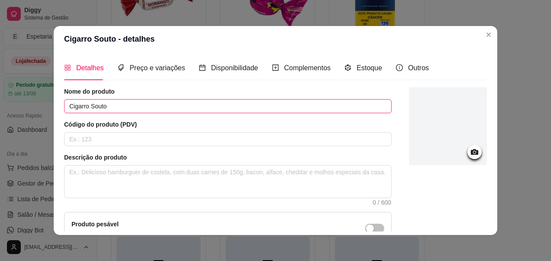
drag, startPoint x: 97, startPoint y: 105, endPoint x: 101, endPoint y: 146, distance: 41.0
click at [97, 112] on input "Cigarro Souto" at bounding box center [228, 106] width 328 height 14
type input "Cigarro Solto"
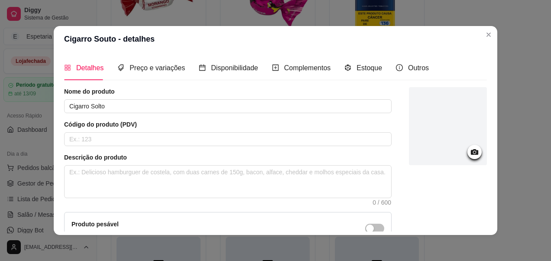
click at [470, 155] on icon at bounding box center [475, 152] width 10 height 10
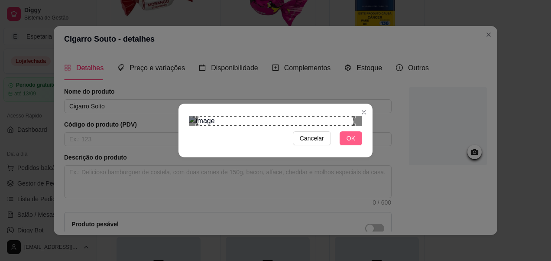
click at [347, 143] on span "OK" at bounding box center [351, 138] width 9 height 10
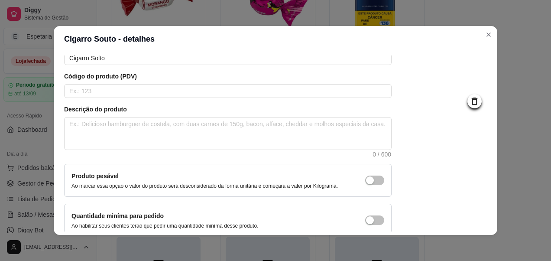
scroll to position [92, 0]
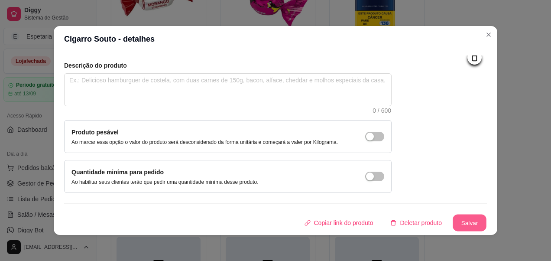
click at [453, 221] on button "Salvar" at bounding box center [470, 222] width 34 height 17
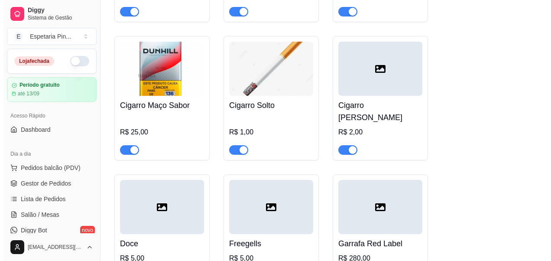
scroll to position [4946, 0]
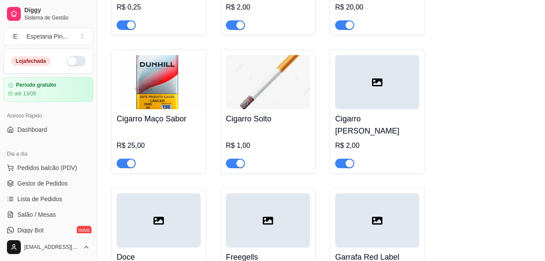
click at [367, 82] on div at bounding box center [377, 82] width 84 height 54
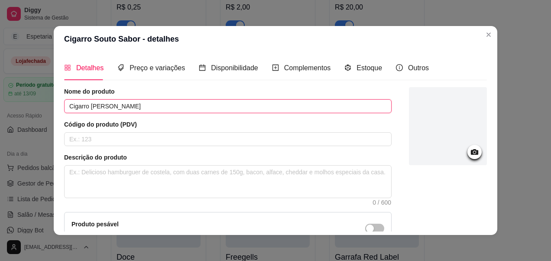
click at [95, 108] on input "Cigarro [PERSON_NAME]" at bounding box center [228, 106] width 328 height 14
type input "Cigarro Solto Sabor"
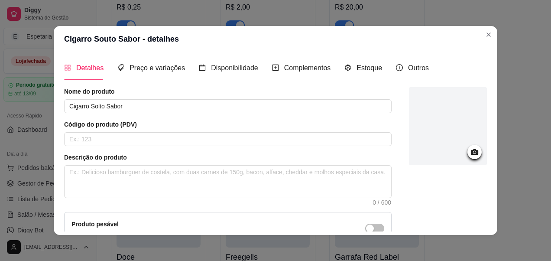
click at [470, 149] on icon at bounding box center [475, 152] width 10 height 10
click at [470, 150] on div at bounding box center [475, 152] width 14 height 14
click at [470, 151] on icon at bounding box center [475, 152] width 10 height 10
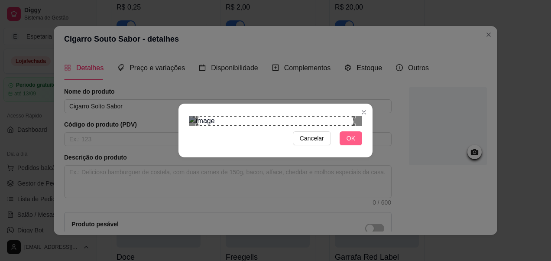
click at [353, 145] on button "OK" at bounding box center [351, 138] width 23 height 14
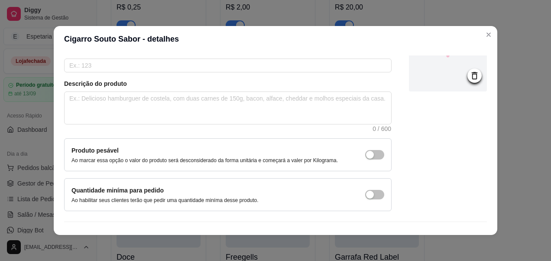
scroll to position [92, 0]
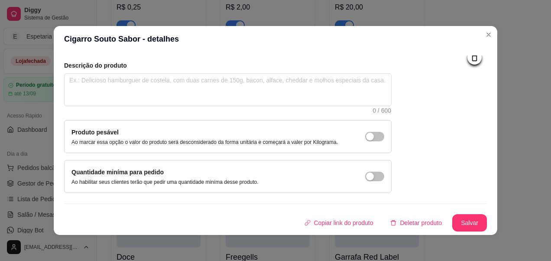
click at [439, 211] on div "Nome do produto Cigarro Solto Sabor Código do produto (PDV) Descrição do produt…" at bounding box center [275, 113] width 423 height 236
click at [453, 218] on button "Salvar" at bounding box center [469, 222] width 35 height 17
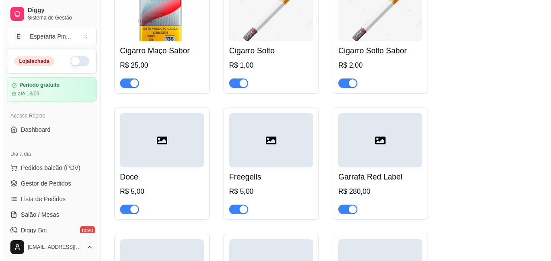
scroll to position [5033, 0]
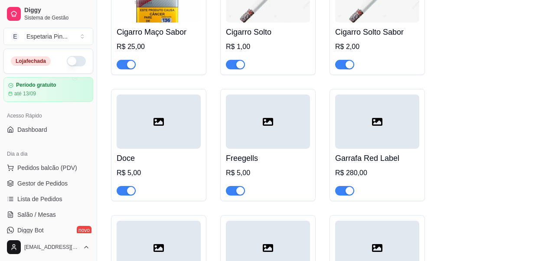
click at [160, 140] on div at bounding box center [159, 121] width 84 height 54
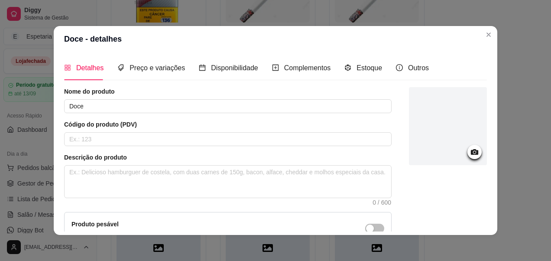
click at [471, 149] on div at bounding box center [475, 152] width 14 height 14
click at [470, 154] on icon at bounding box center [475, 152] width 10 height 10
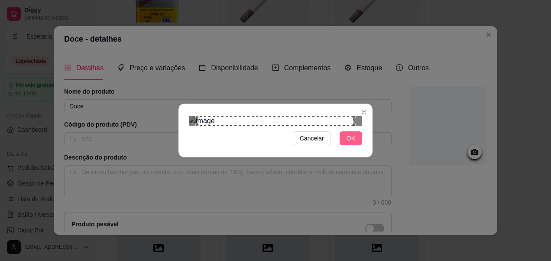
click at [347, 143] on span "OK" at bounding box center [351, 138] width 9 height 10
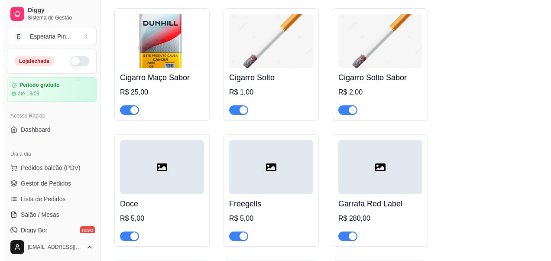
scroll to position [4990, 0]
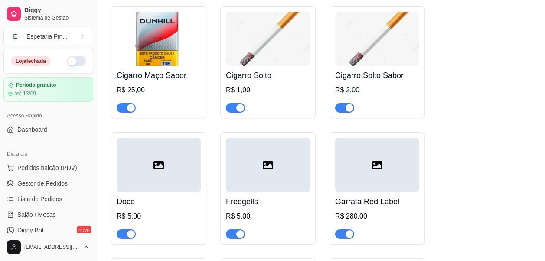
click at [148, 189] on div at bounding box center [159, 165] width 84 height 54
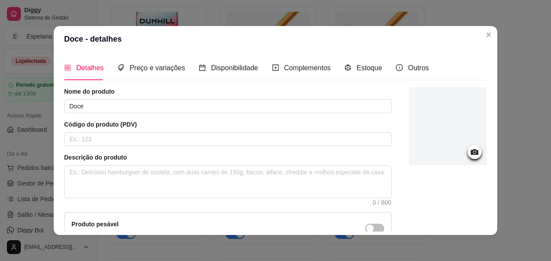
click at [471, 151] on icon at bounding box center [474, 152] width 7 height 6
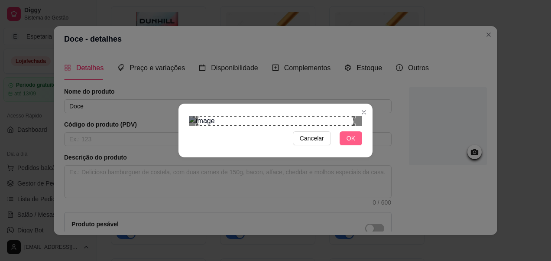
click at [352, 145] on button "OK" at bounding box center [351, 138] width 23 height 14
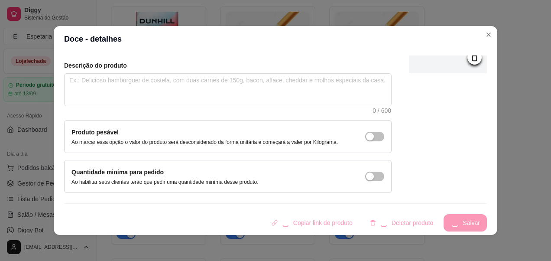
scroll to position [2, 0]
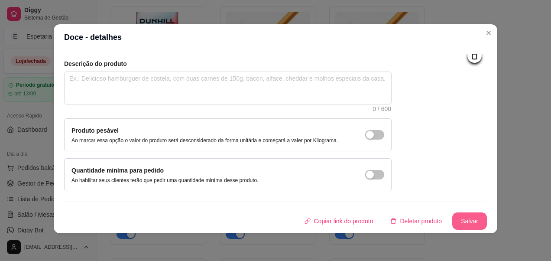
click at [452, 219] on button "Salvar" at bounding box center [469, 220] width 35 height 17
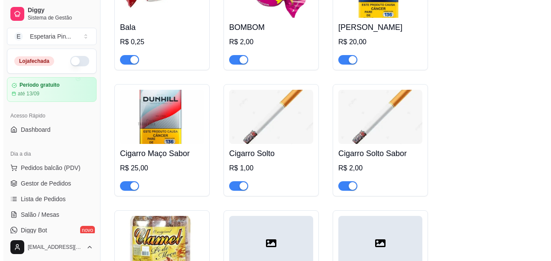
scroll to position [4903, 0]
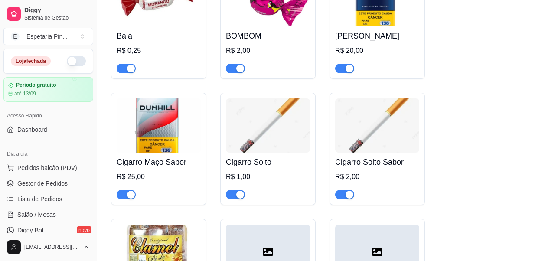
click at [283, 126] on img at bounding box center [268, 125] width 84 height 54
click at [377, 126] on img at bounding box center [377, 125] width 84 height 54
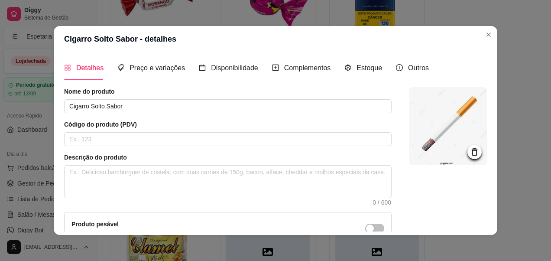
click at [470, 152] on icon at bounding box center [475, 152] width 10 height 10
click at [474, 152] on circle at bounding box center [475, 152] width 2 height 2
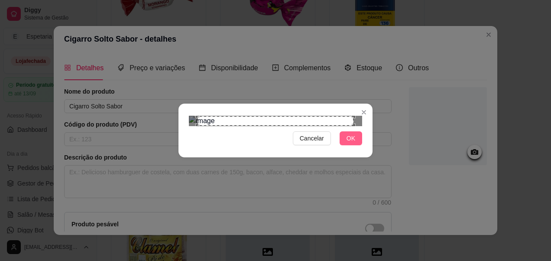
click at [347, 143] on span "OK" at bounding box center [351, 138] width 9 height 10
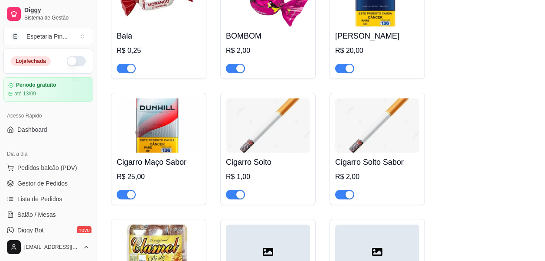
click at [380, 146] on img at bounding box center [377, 125] width 84 height 54
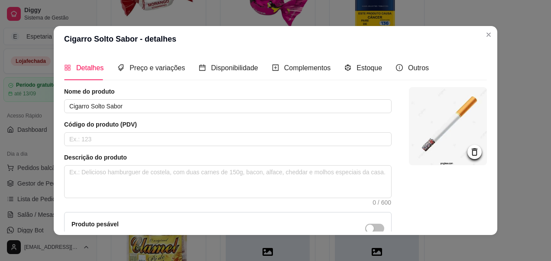
click at [472, 154] on icon at bounding box center [475, 151] width 6 height 7
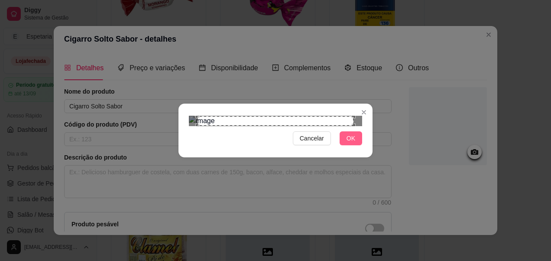
click at [348, 143] on span "OK" at bounding box center [351, 138] width 9 height 10
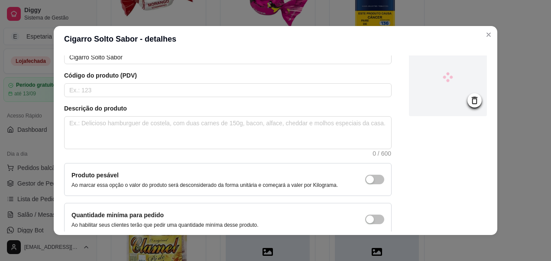
scroll to position [92, 0]
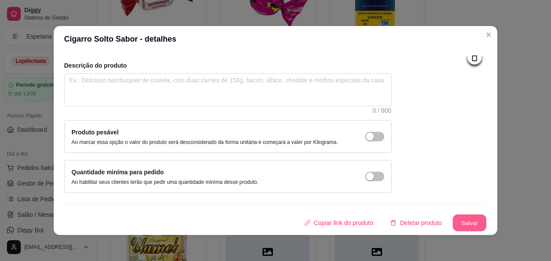
click at [458, 223] on button "Salvar" at bounding box center [470, 222] width 34 height 17
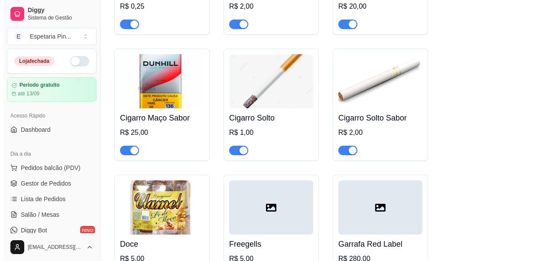
scroll to position [4946, 0]
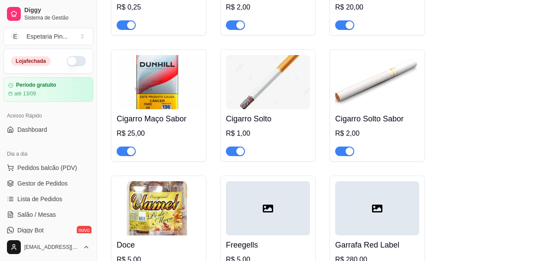
click at [391, 100] on img at bounding box center [377, 82] width 84 height 54
